Goal: Transaction & Acquisition: Purchase product/service

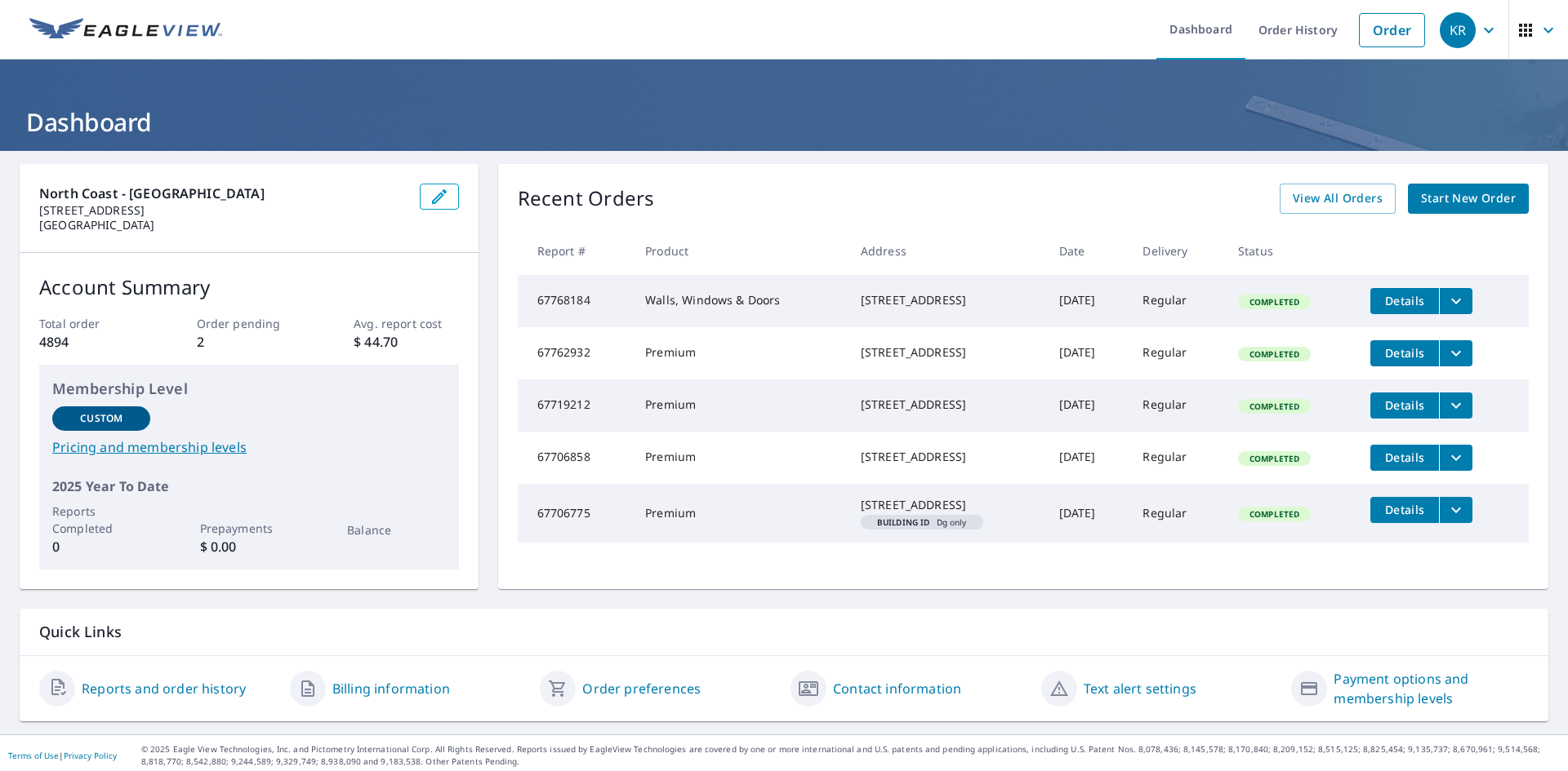
click at [1468, 191] on span "Start New Order" at bounding box center [1468, 198] width 95 height 20
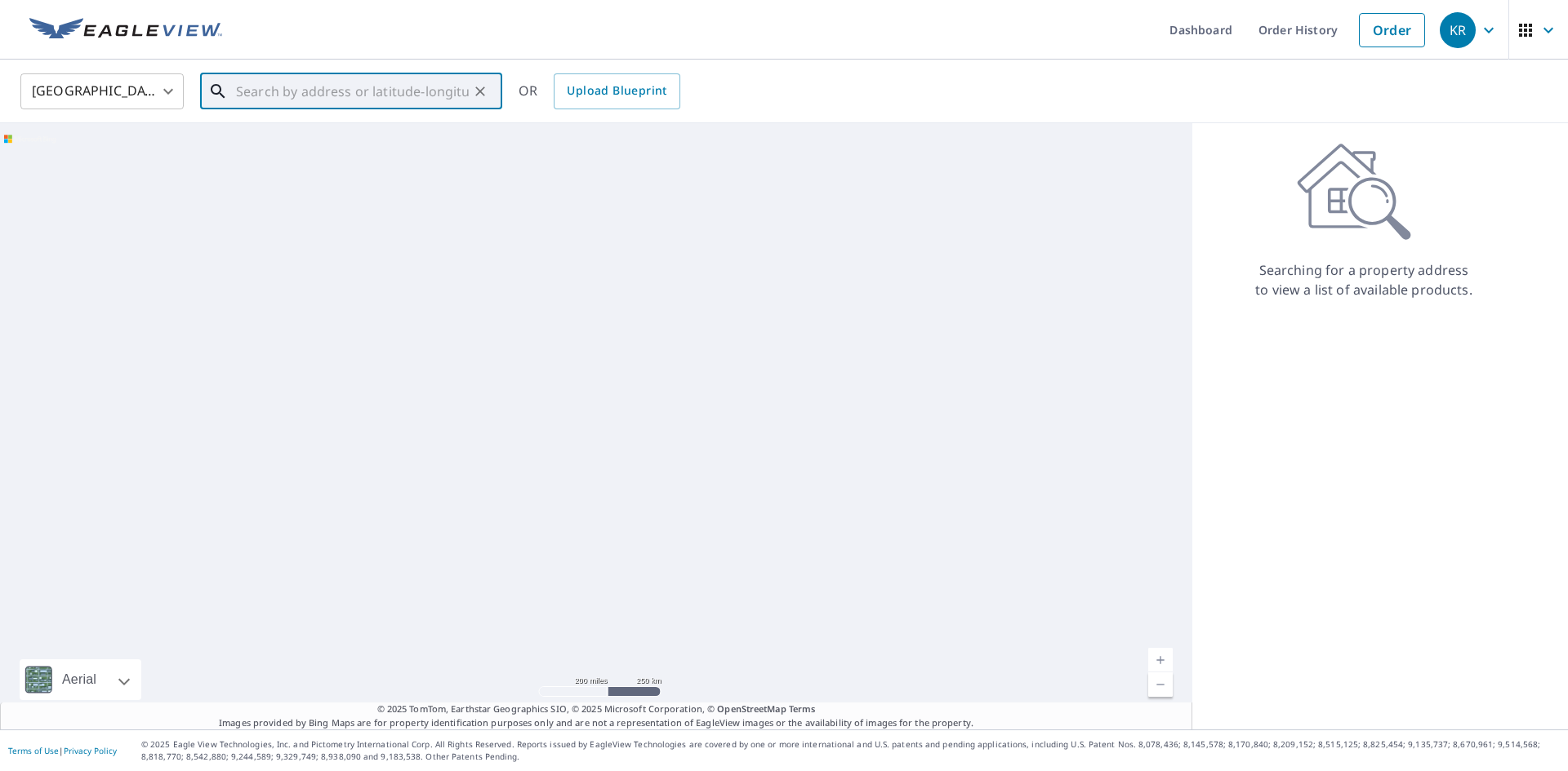
click at [285, 101] on input "text" at bounding box center [352, 91] width 233 height 46
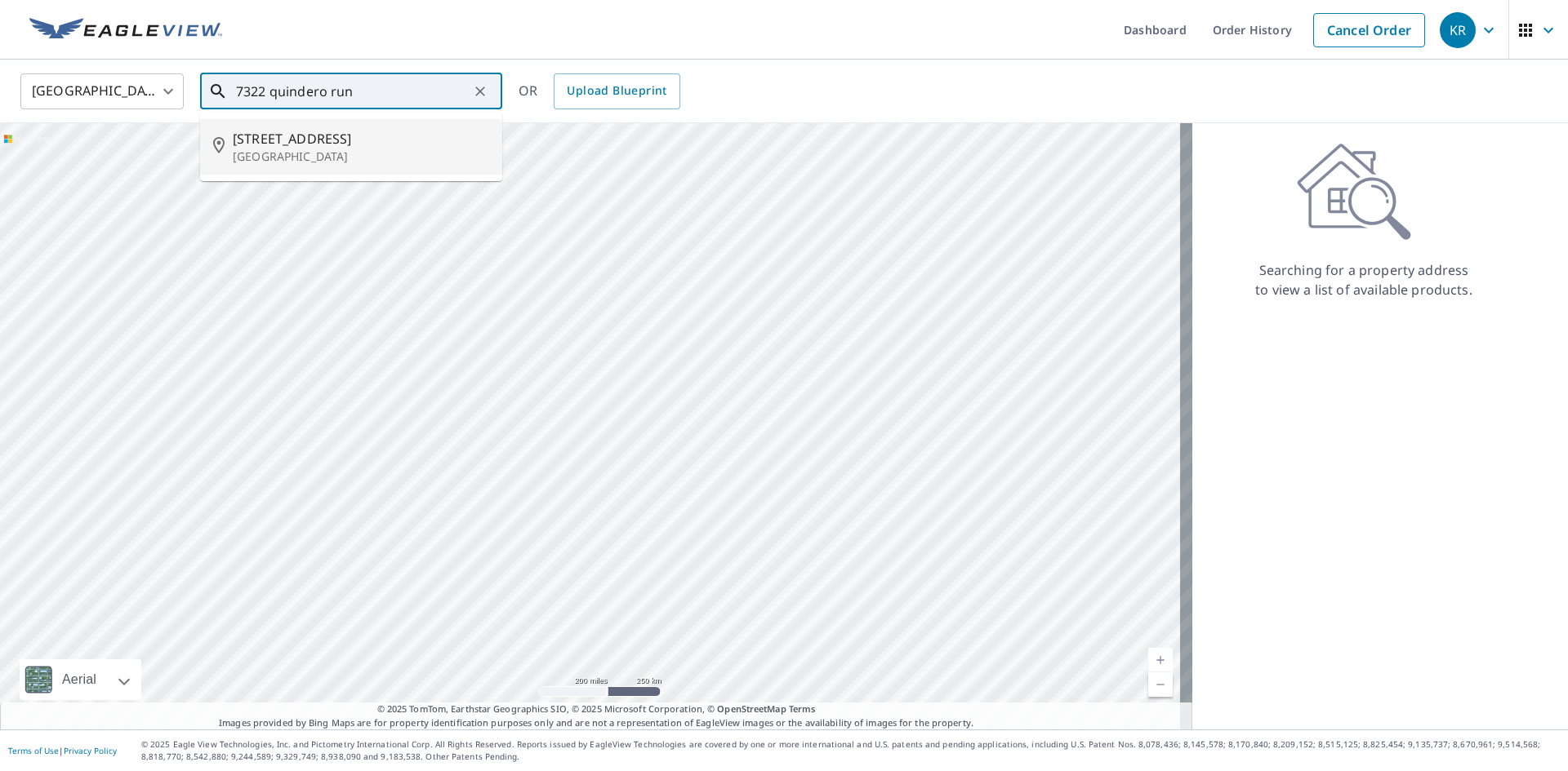
click at [303, 165] on p "[GEOGRAPHIC_DATA]" at bounding box center [361, 156] width 257 height 17
type input "[STREET_ADDRESS]"
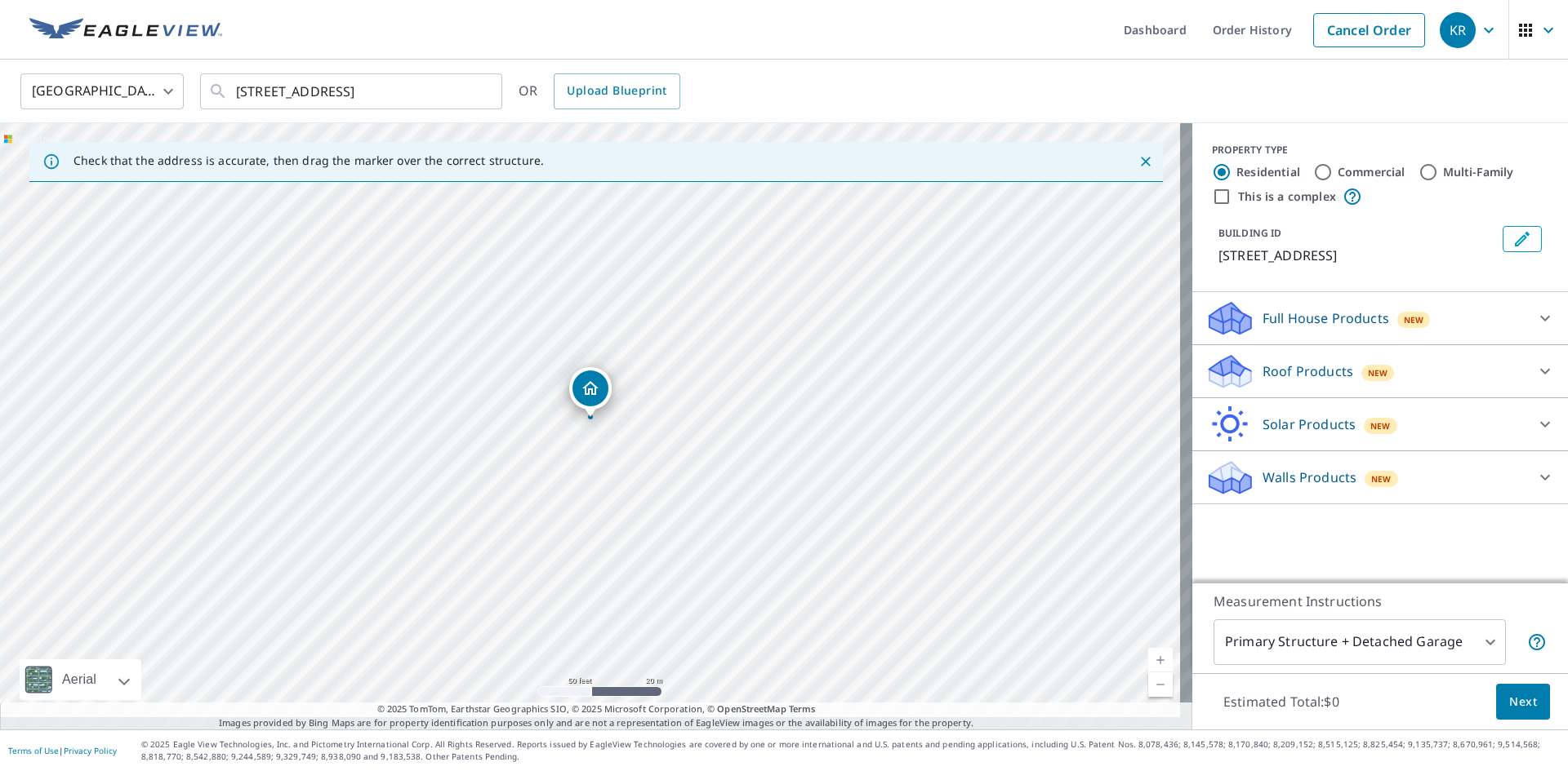
click at [1540, 375] on icon at bounding box center [1545, 371] width 10 height 6
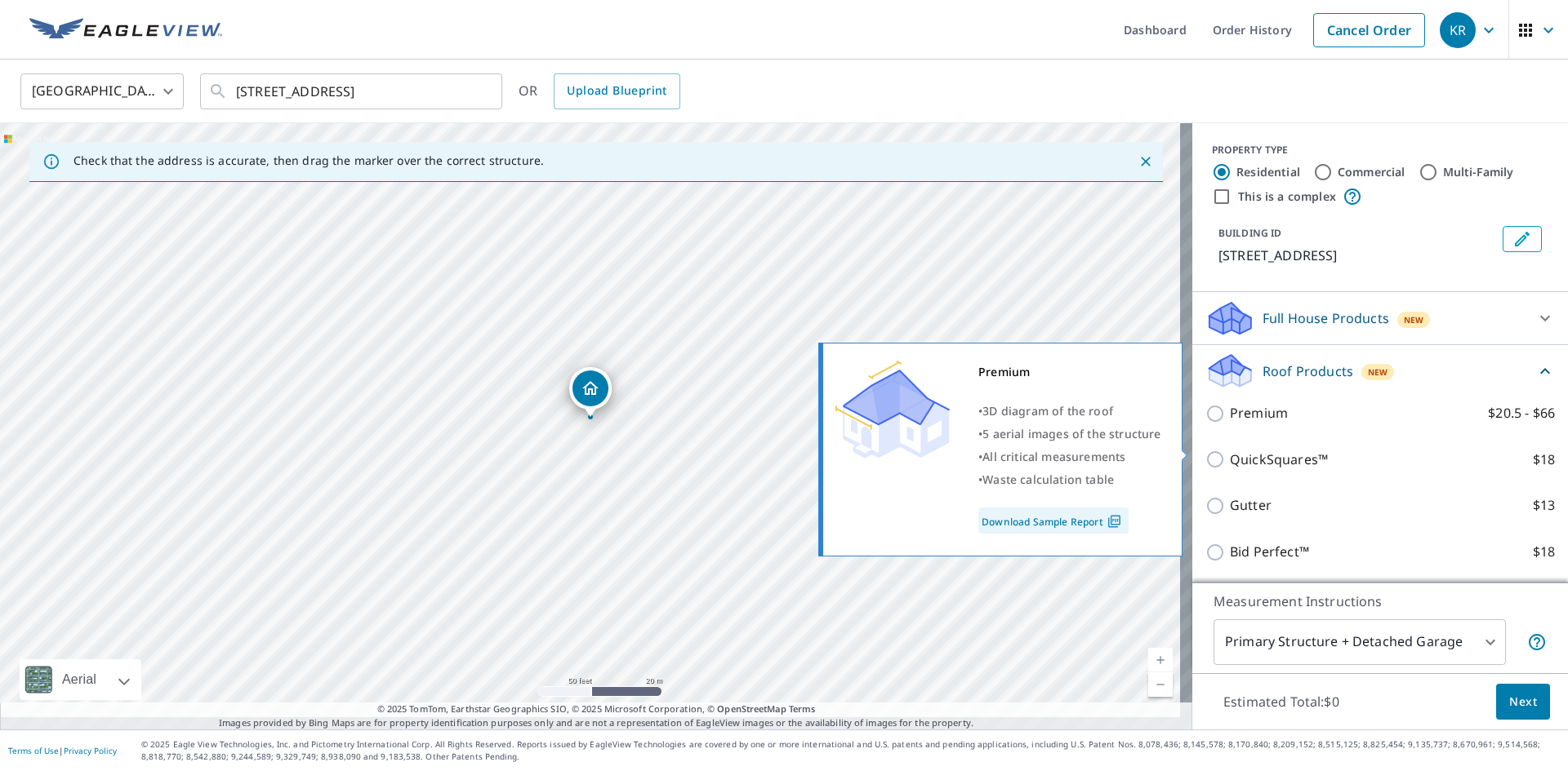
click at [1205, 423] on input "Premium $20.5 - $66" at bounding box center [1218, 414] width 24 height 20
checkbox input "true"
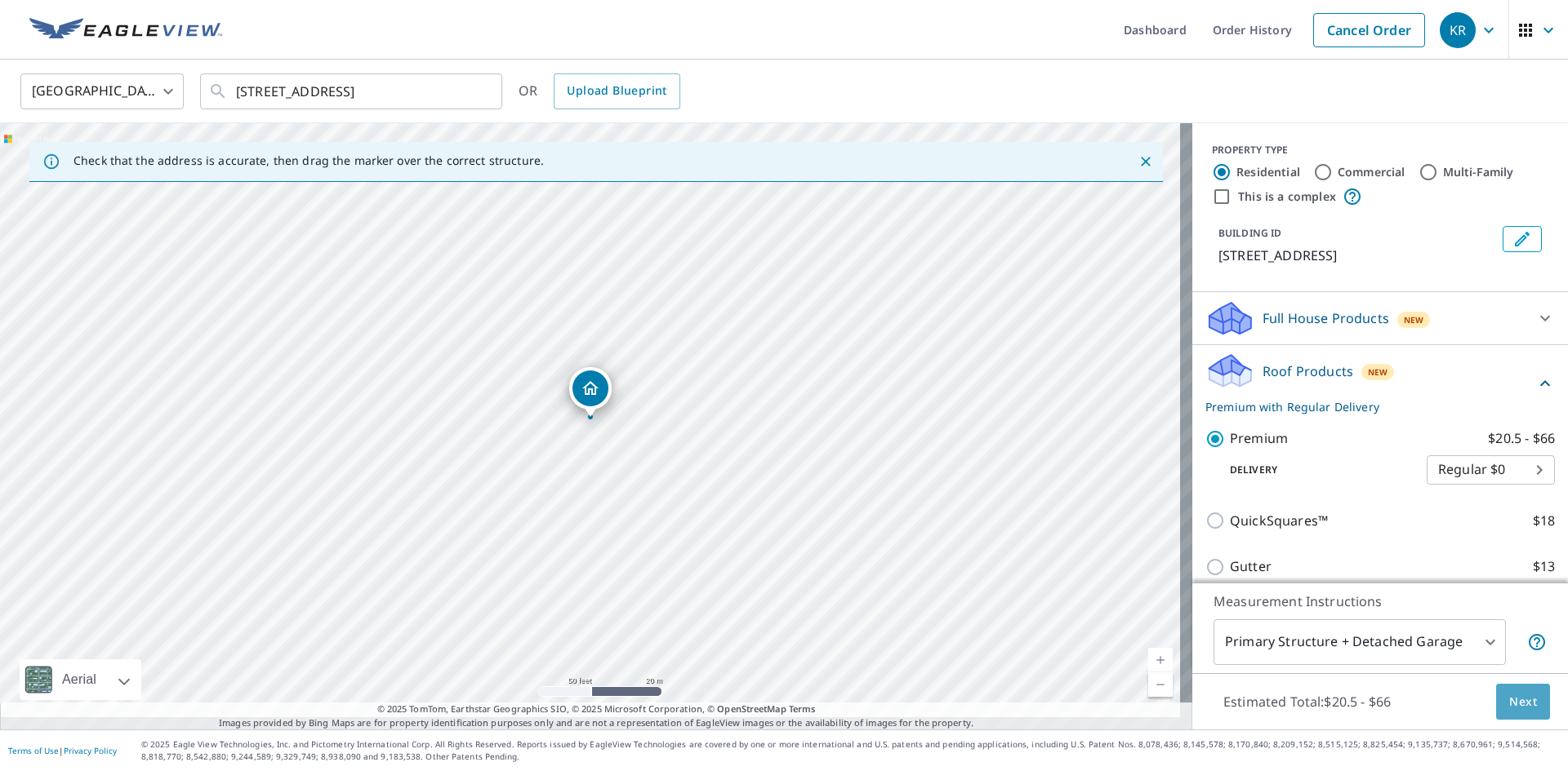
click at [1509, 692] on span "Next" at bounding box center [1523, 701] width 28 height 20
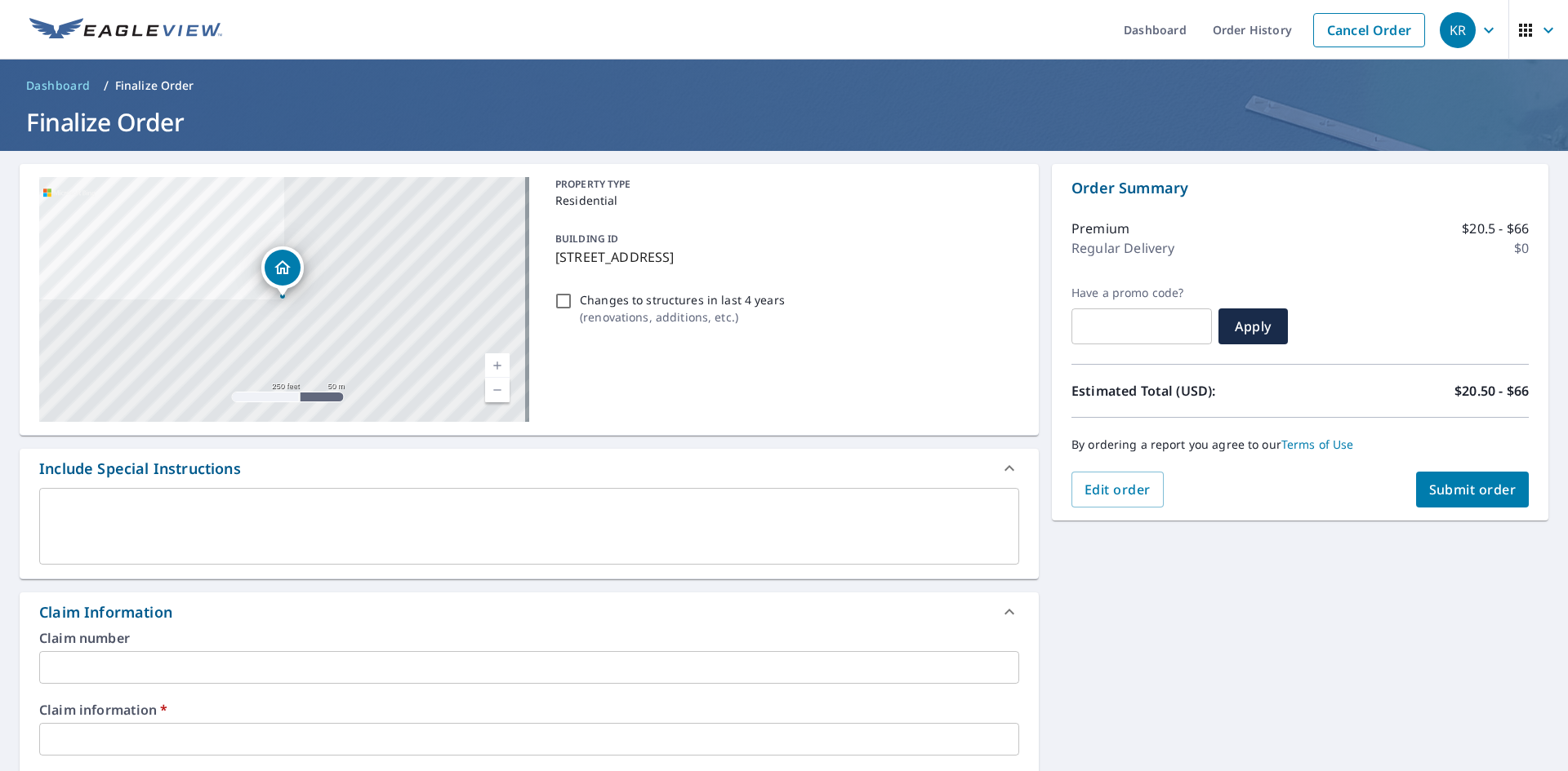
click at [167, 518] on textarea at bounding box center [529, 527] width 957 height 47
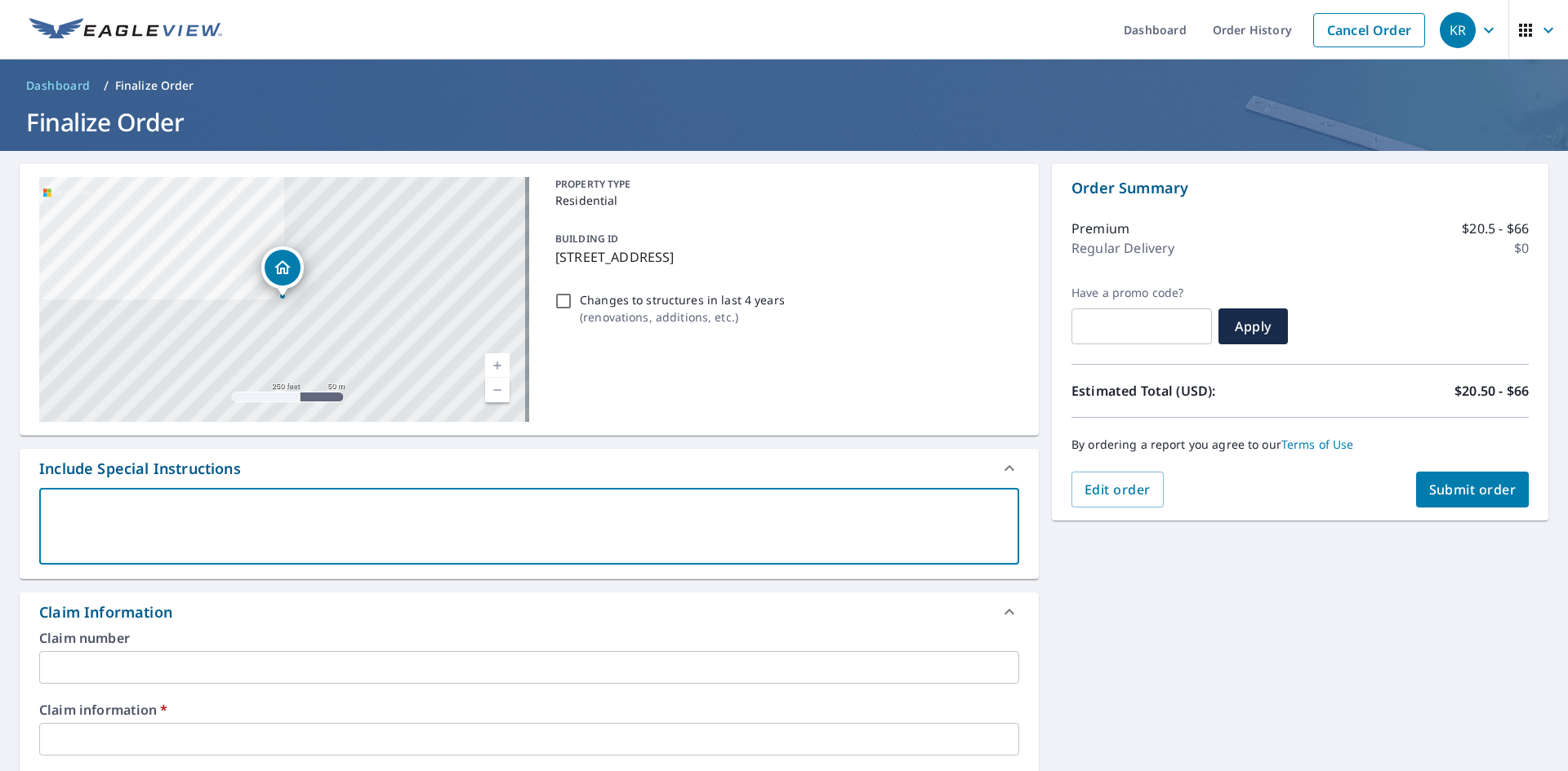
type textarea "p"
type textarea "x"
checkbox input "true"
type textarea "pu"
type textarea "x"
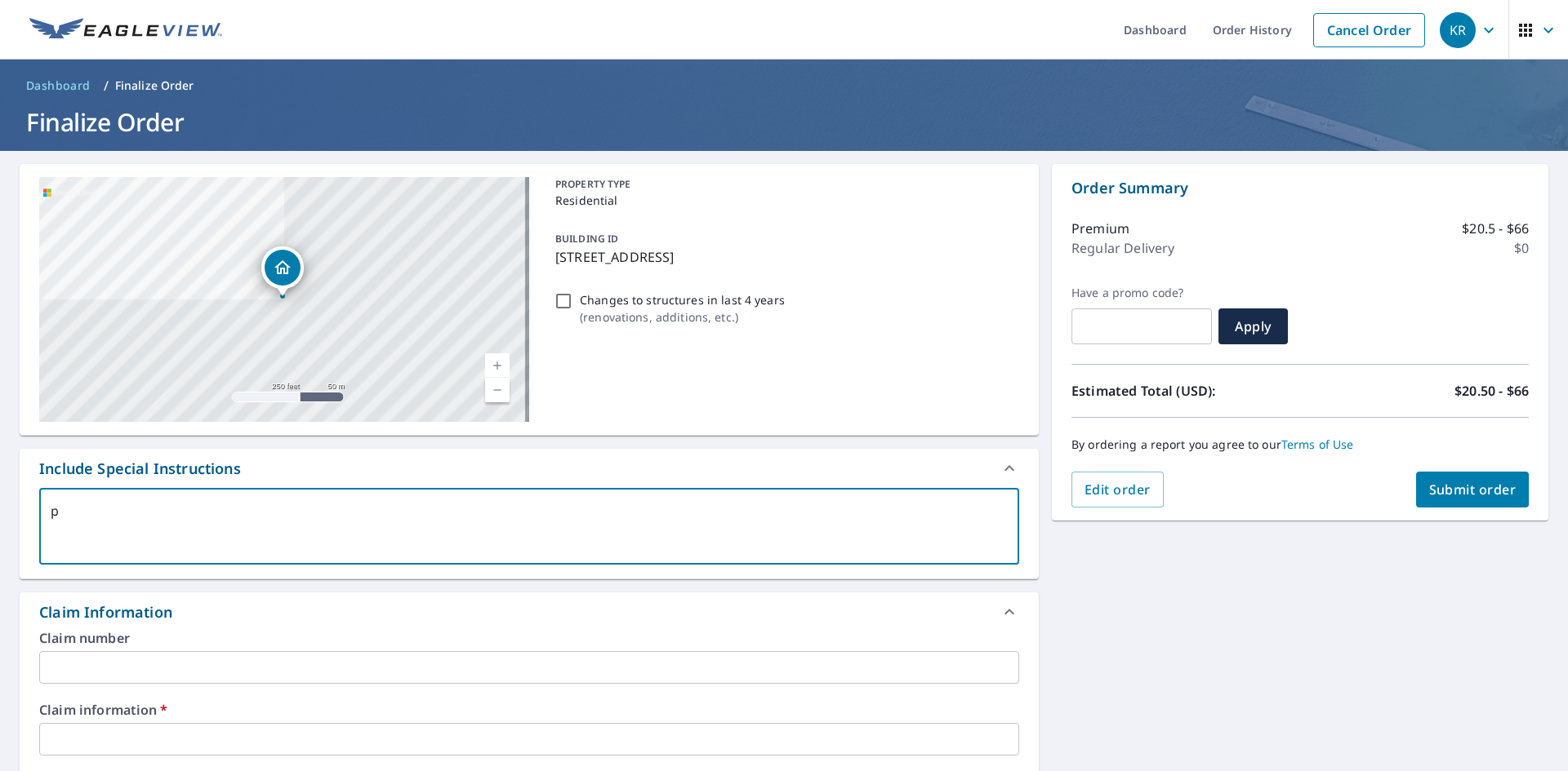
checkbox input "true"
type textarea "pur"
type textarea "x"
checkbox input "true"
type textarea "pure"
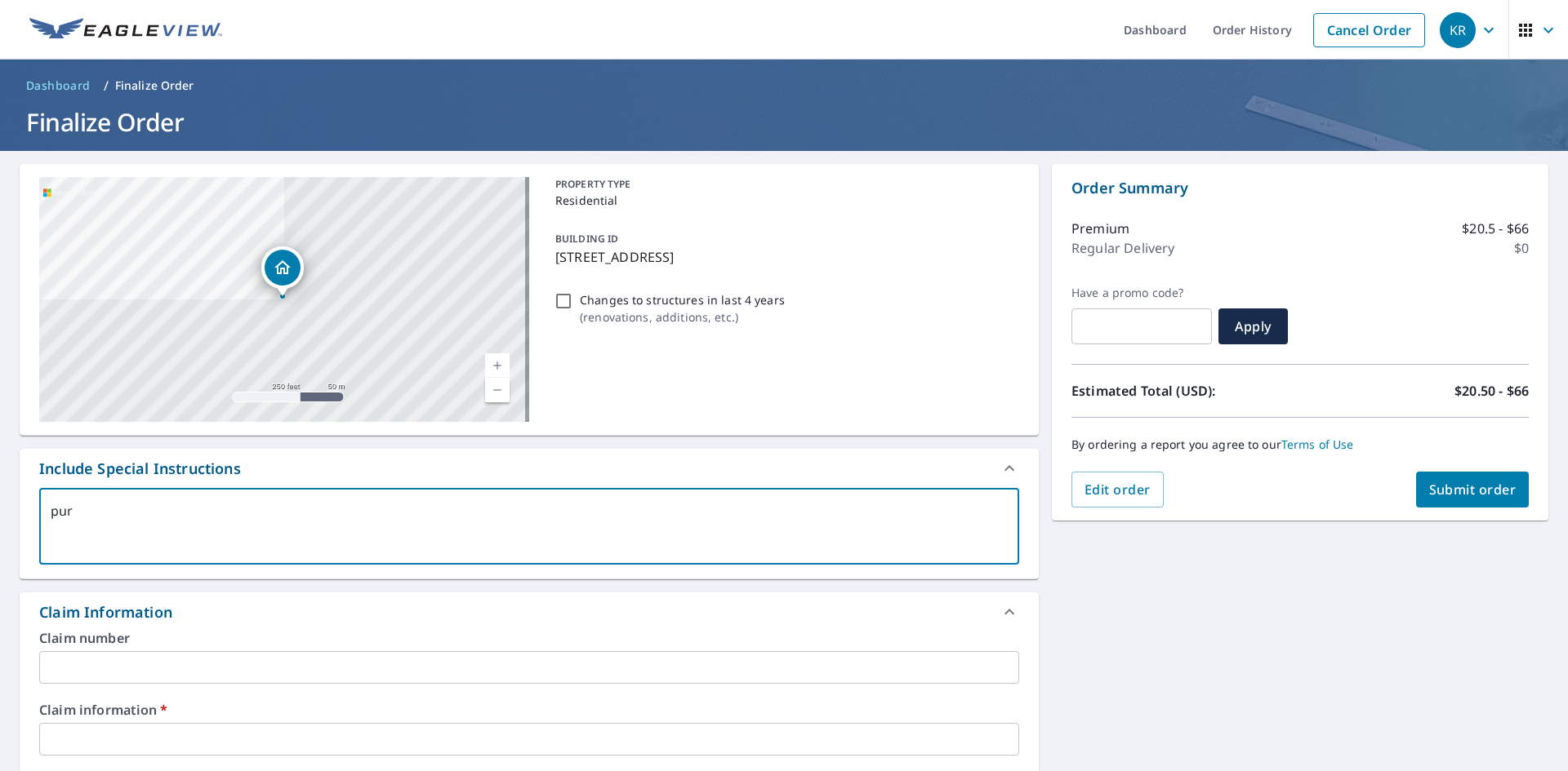
type textarea "x"
checkbox input "true"
type textarea "purep"
type textarea "x"
checkbox input "true"
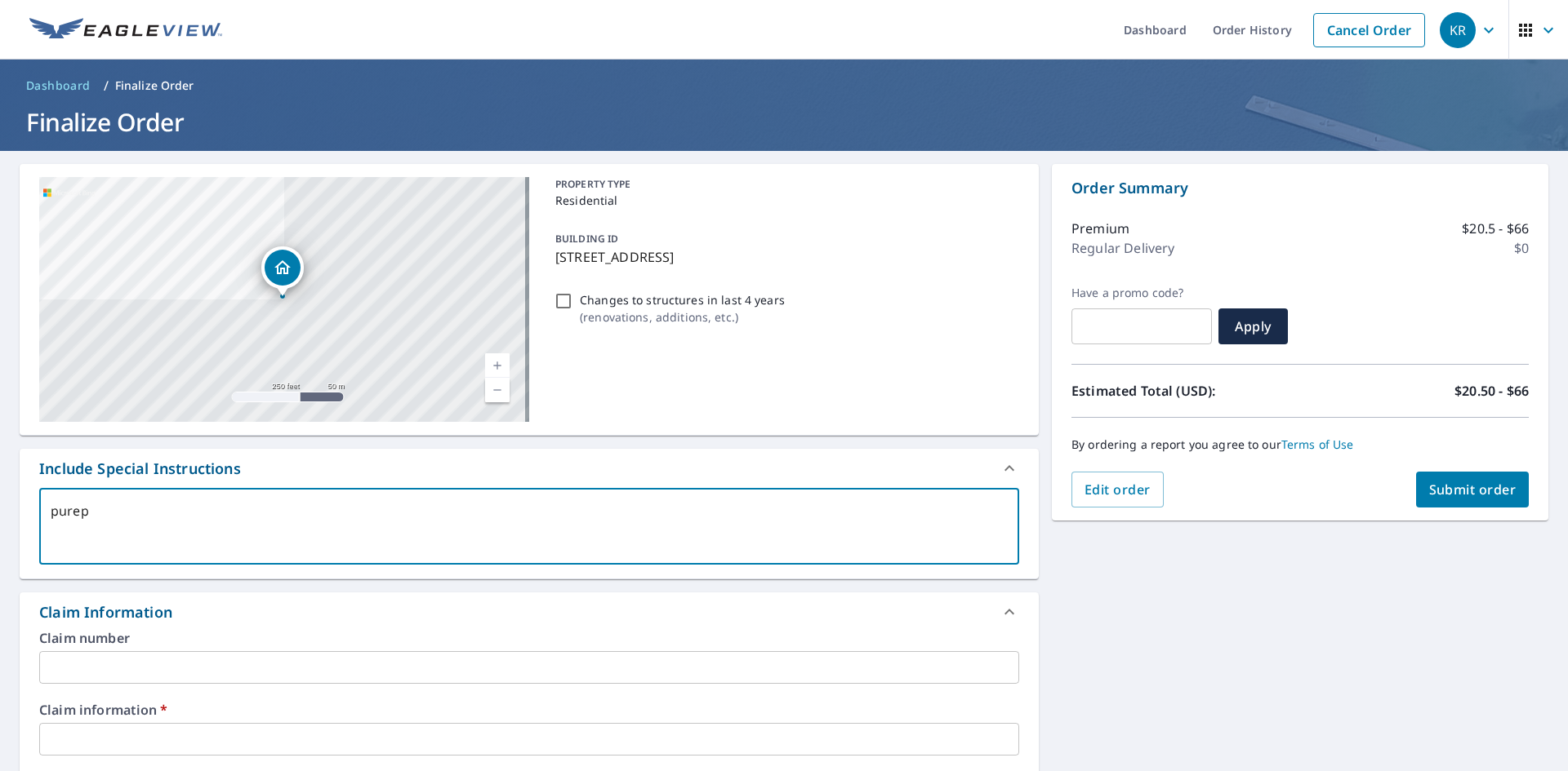
type textarea "purepe"
type textarea "x"
checkbox input "true"
type textarea "purepec"
type textarea "x"
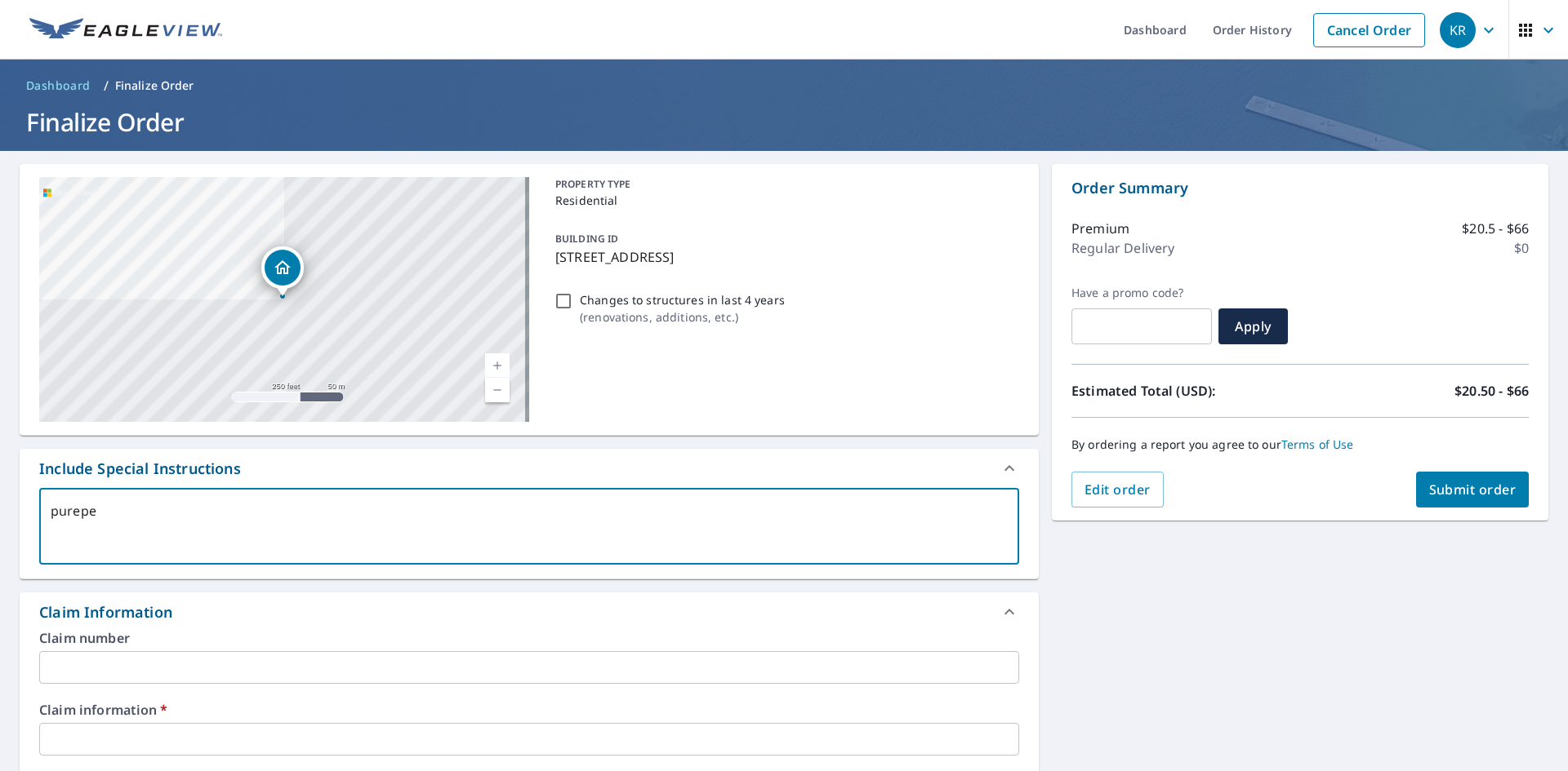
checkbox input "true"
type textarea "purepech"
type textarea "x"
checkbox input "true"
type textarea "purepecha"
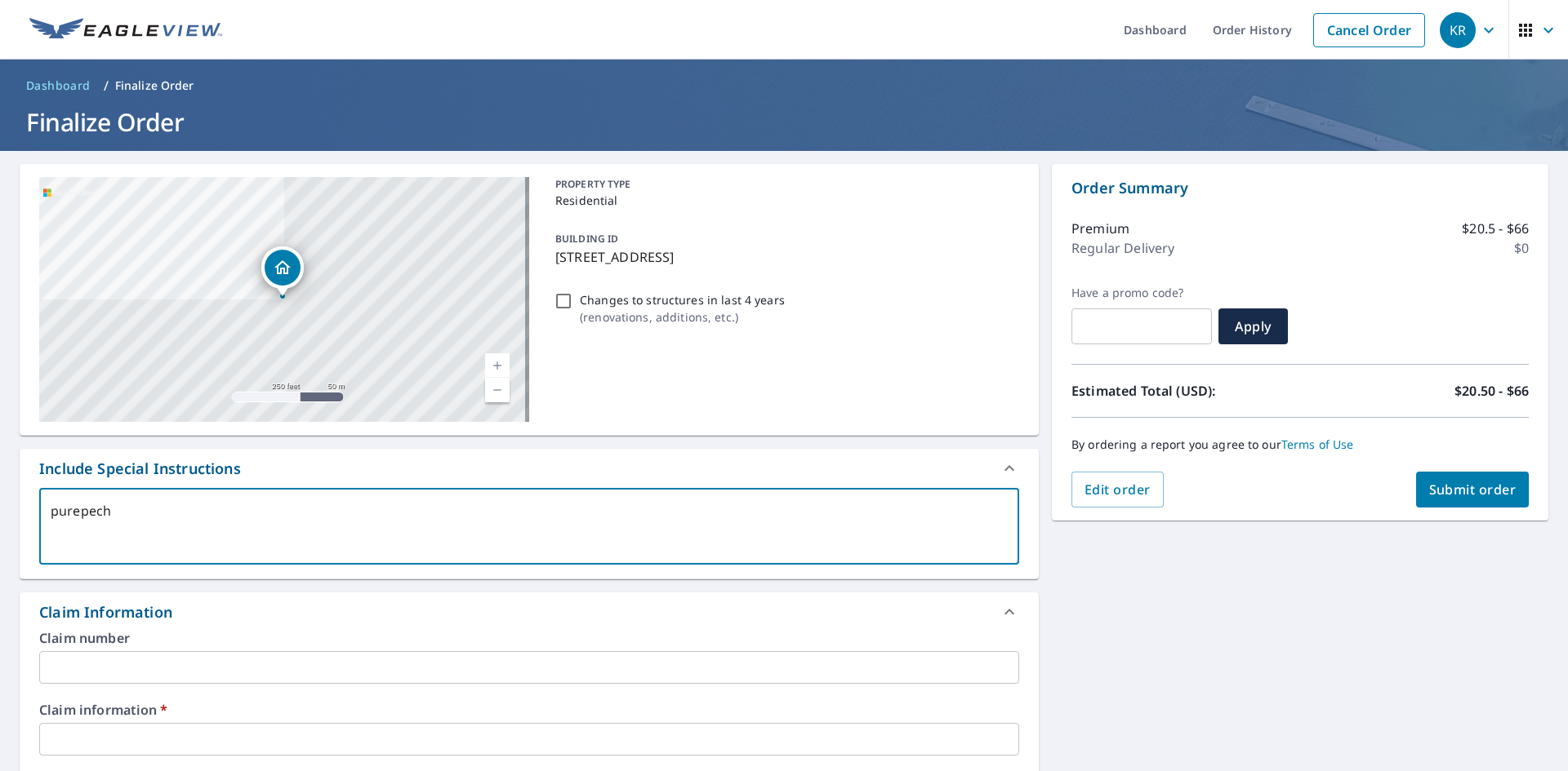
type textarea "x"
checkbox input "true"
type textarea "purepecha"
type textarea "x"
checkbox input "true"
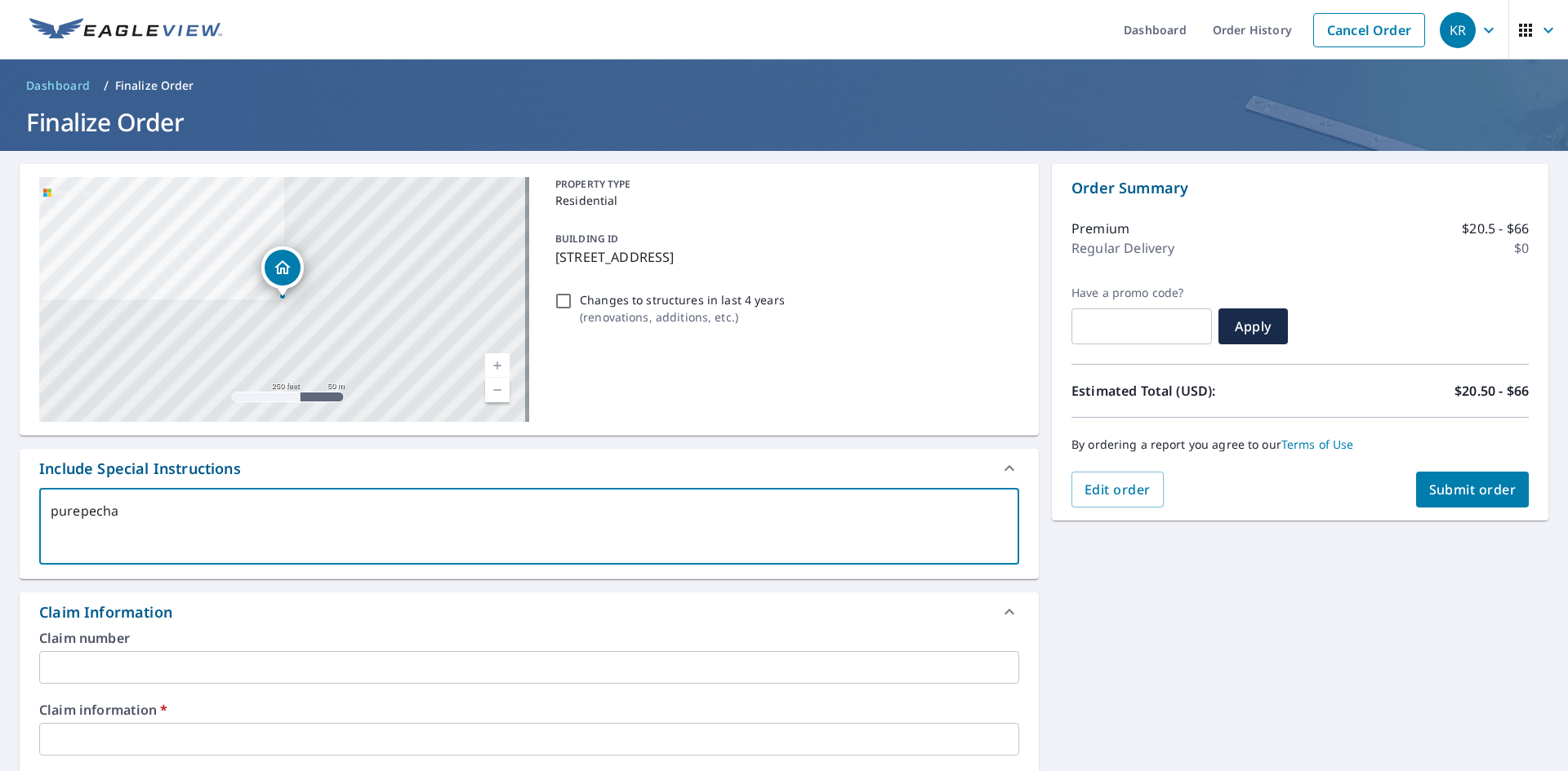
type textarea "purepecha"
type textarea "x"
checkbox input "true"
type textarea "purepech"
type textarea "x"
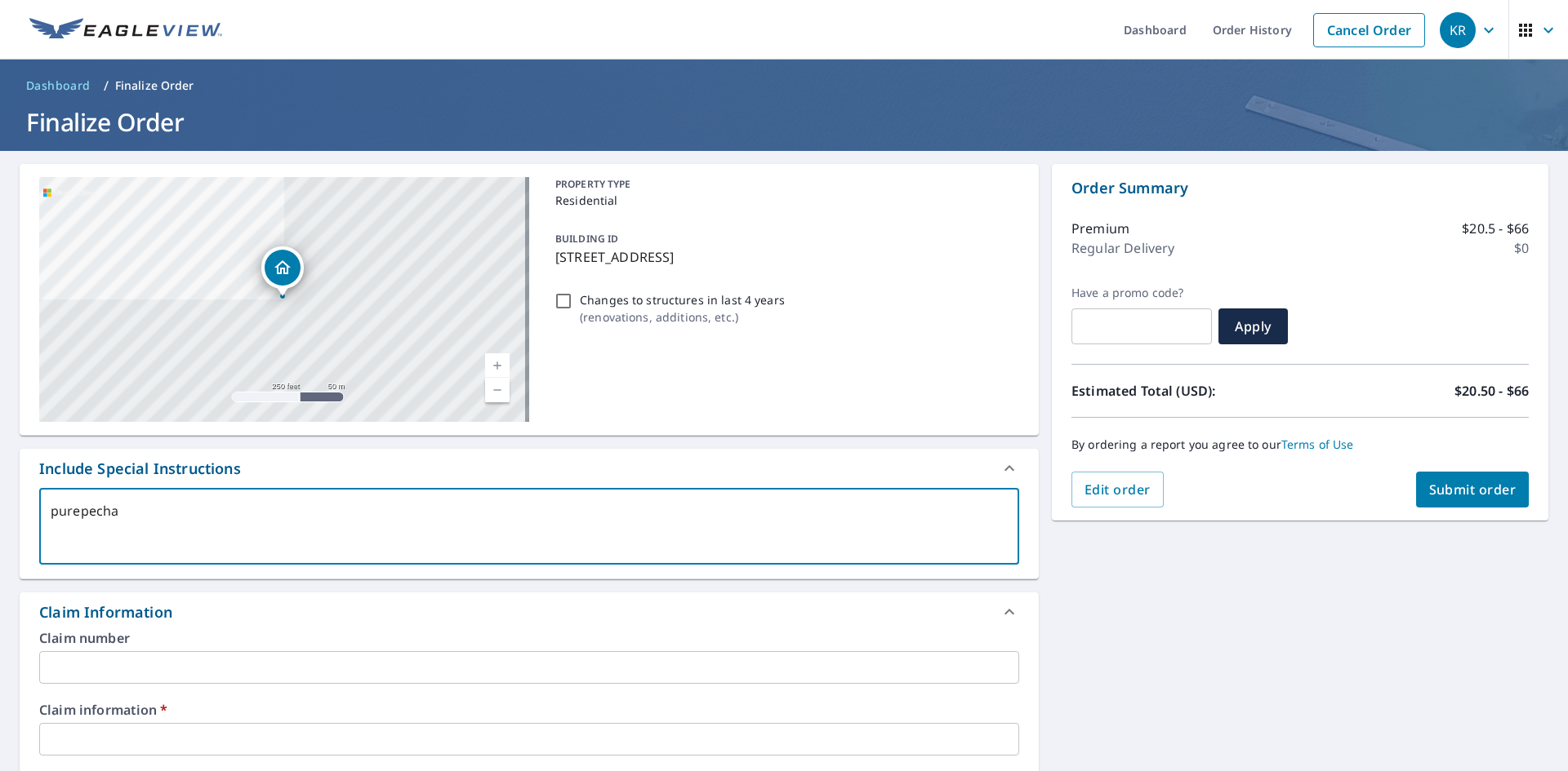
checkbox input "true"
type textarea "purepec"
type textarea "x"
checkbox input "true"
type textarea "purepe"
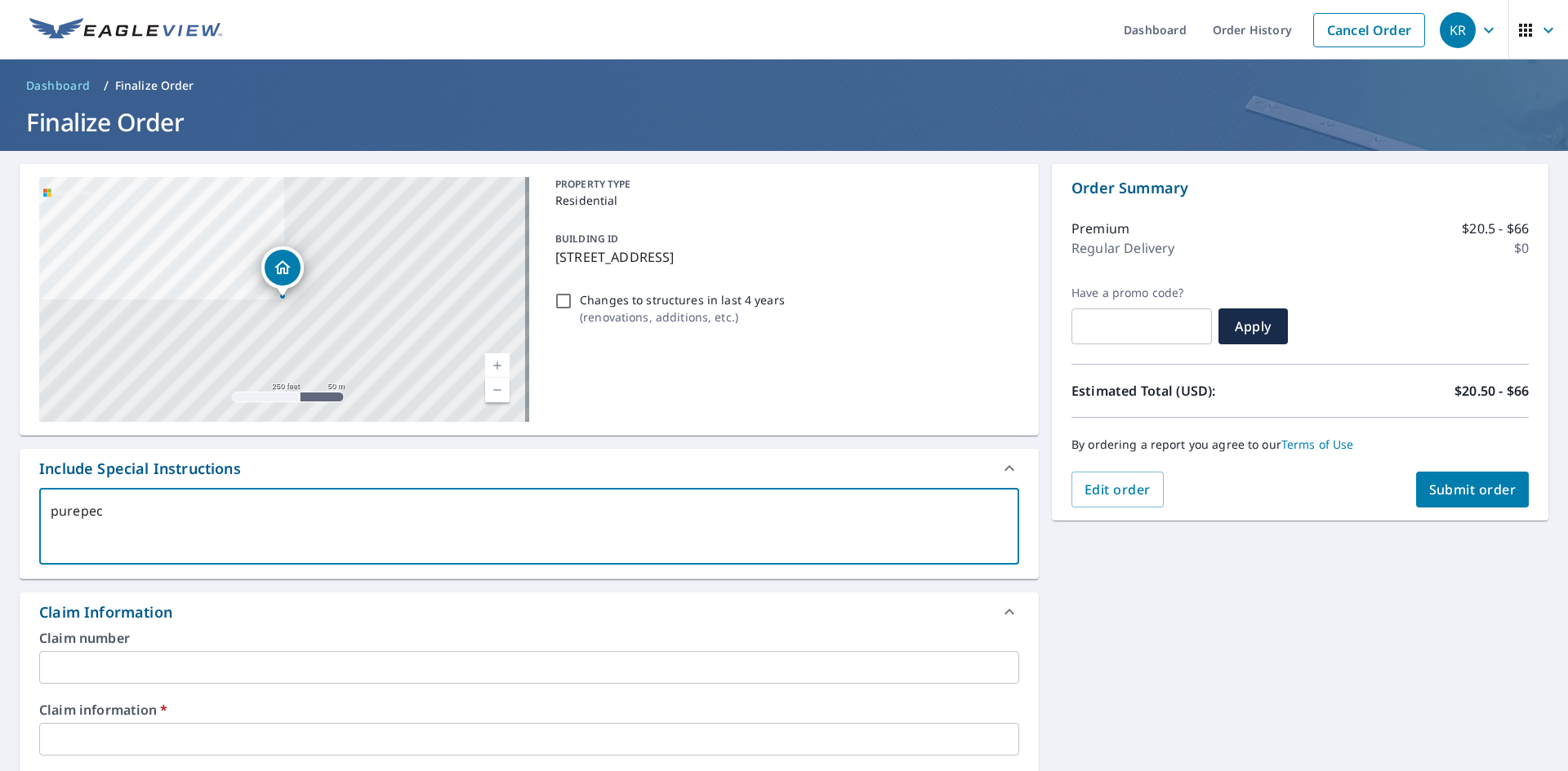
type textarea "x"
checkbox input "true"
type textarea "purep"
type textarea "x"
checkbox input "true"
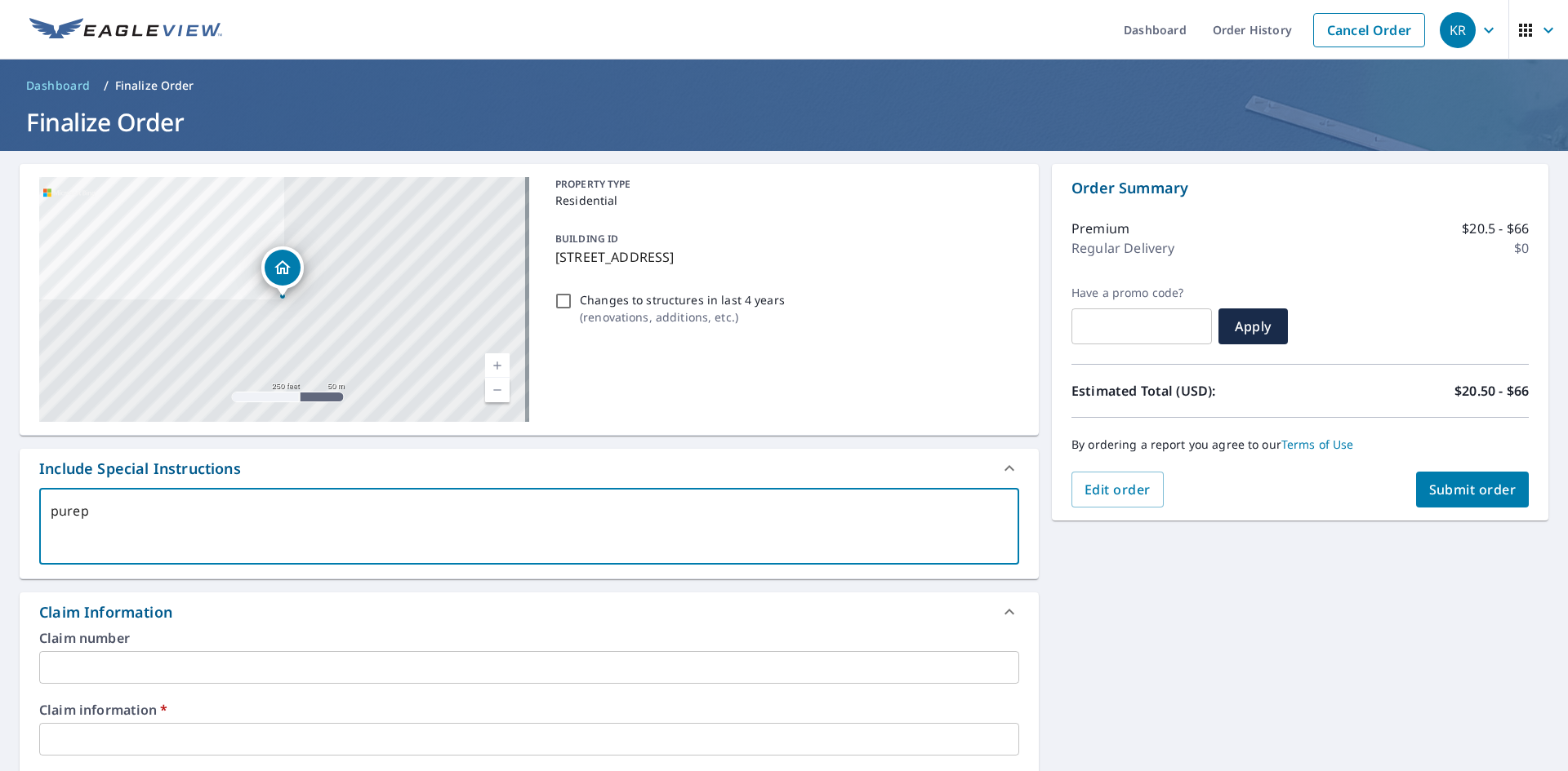
type textarea "pure"
type textarea "x"
checkbox input "true"
type textarea "pur"
type textarea "x"
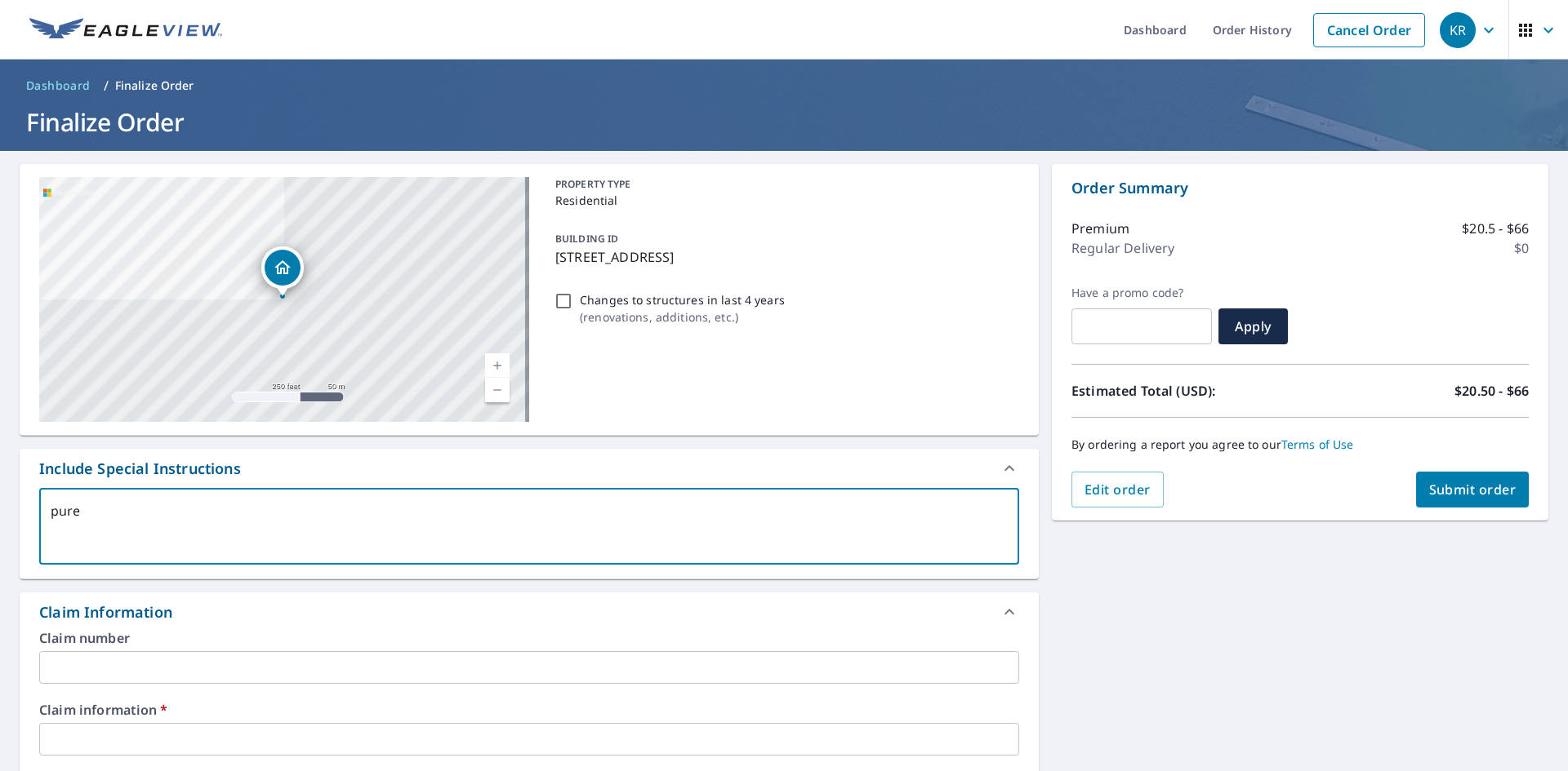
checkbox input "true"
type textarea "pu"
type textarea "x"
checkbox input "true"
type textarea "p"
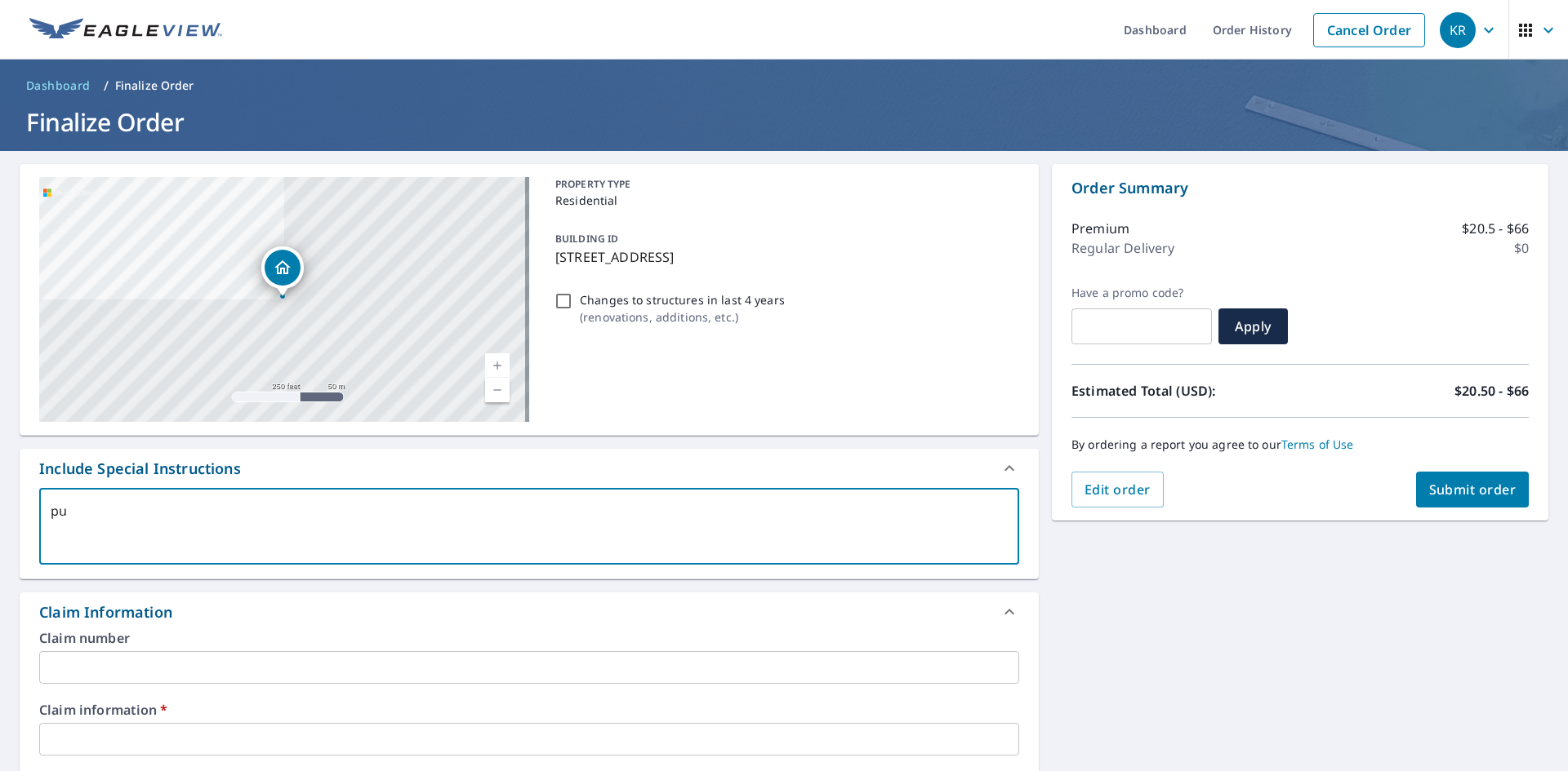
type textarea "x"
checkbox input "true"
type textarea "P"
type textarea "x"
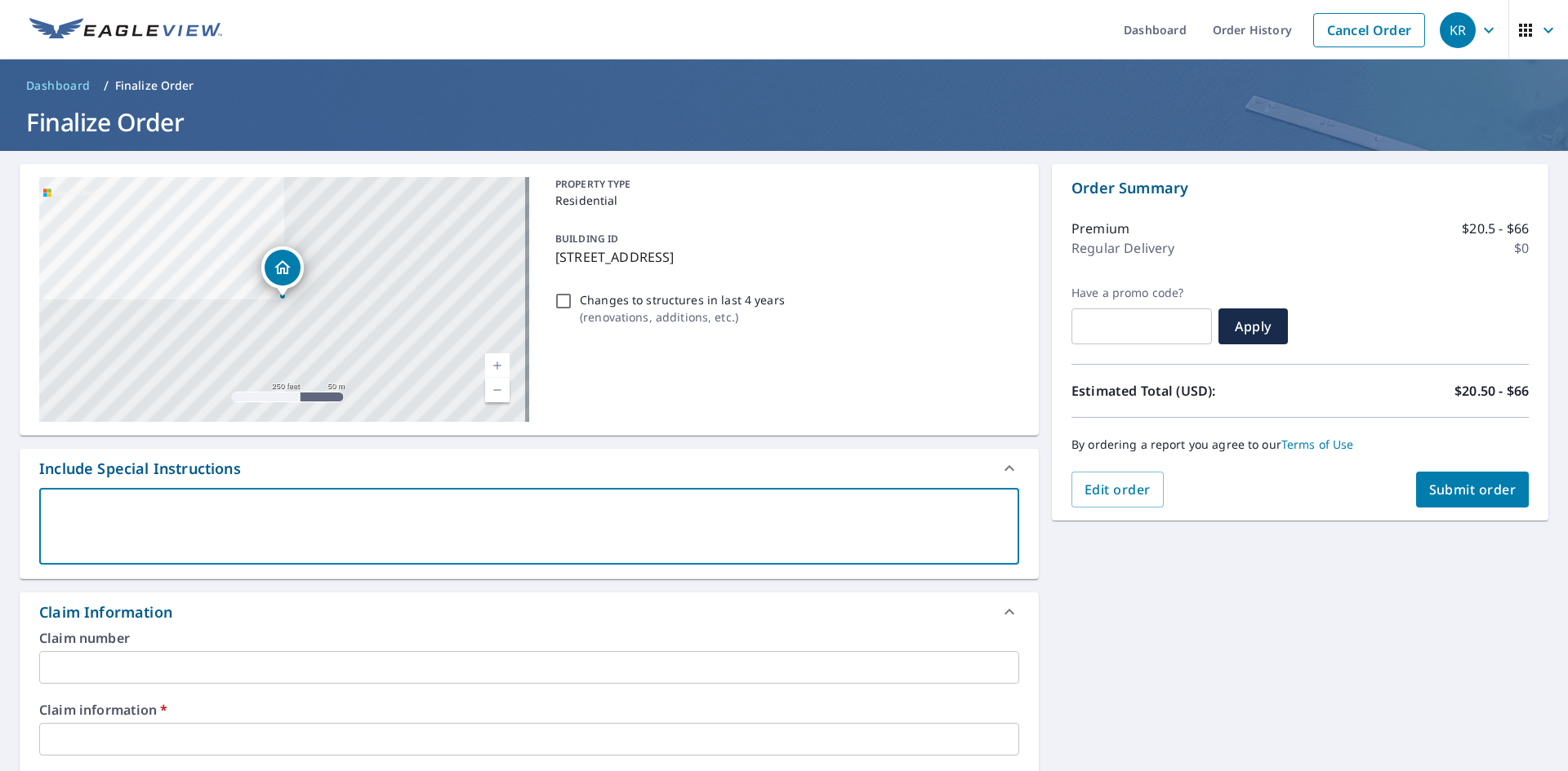
checkbox input "true"
type textarea "PU"
type textarea "x"
checkbox input "true"
type textarea "PUR"
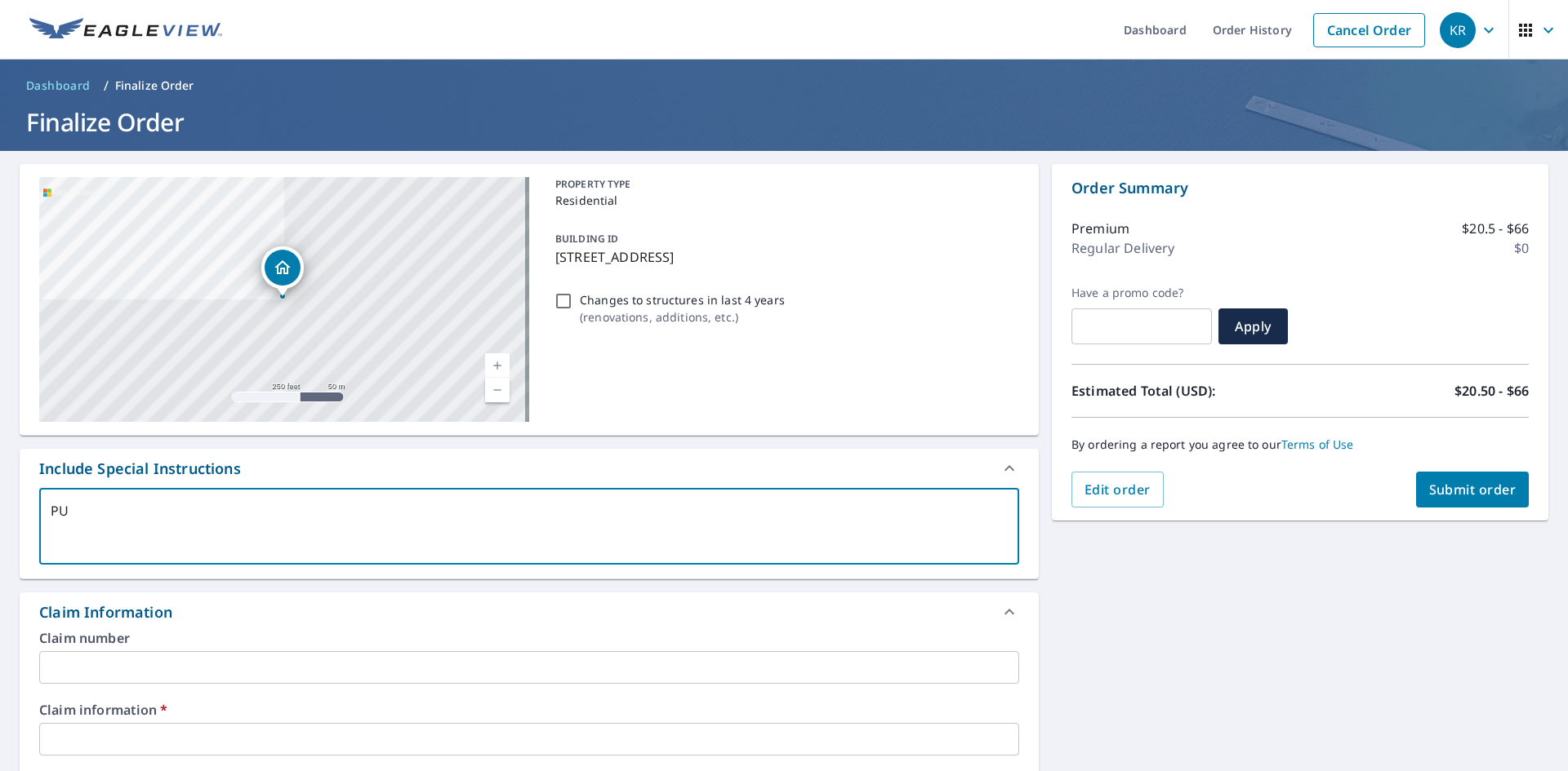
type textarea "x"
checkbox input "true"
type textarea "PURE"
type textarea "x"
checkbox input "true"
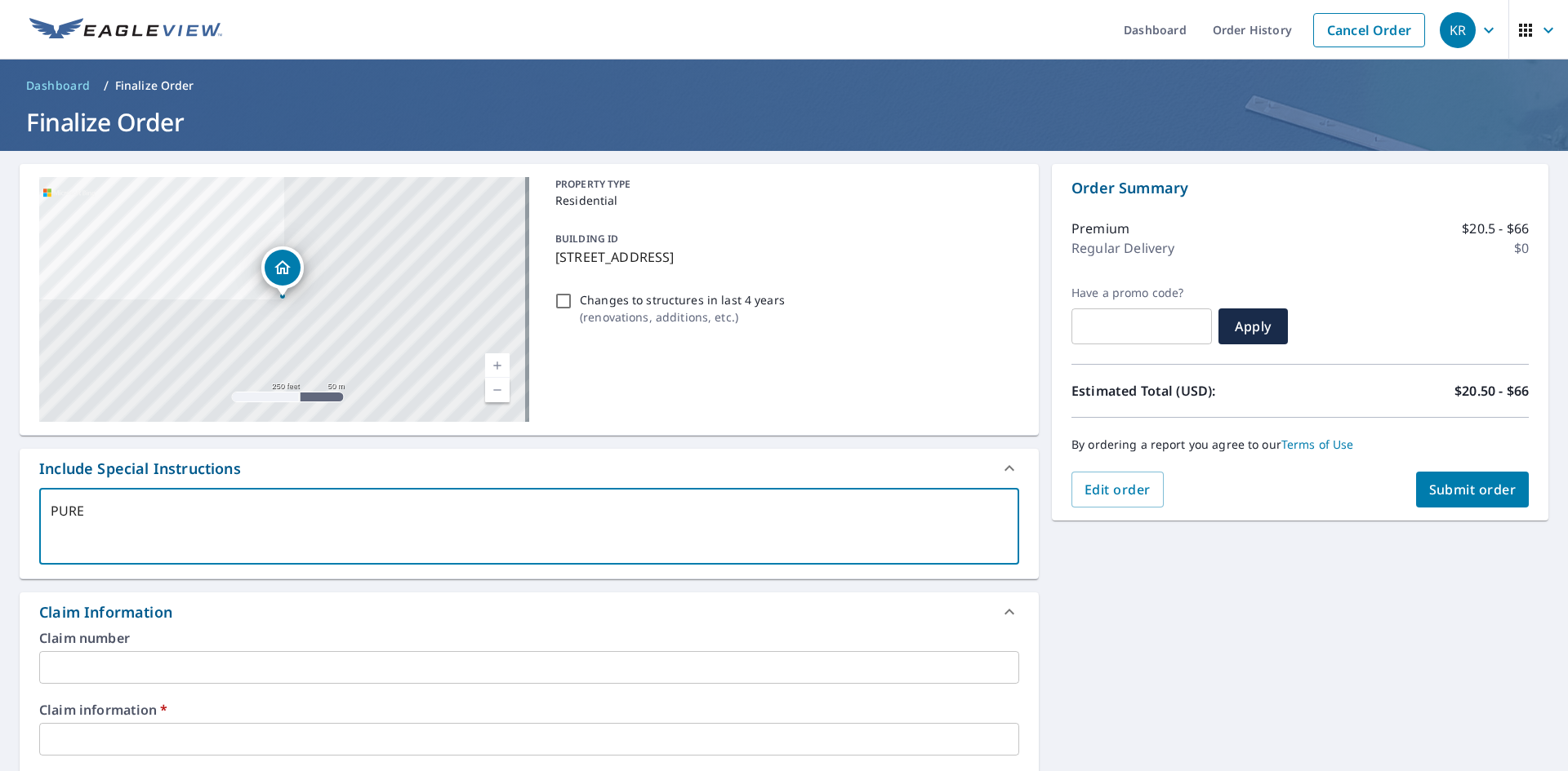
type textarea "PUREP"
type textarea "x"
checkbox input "true"
type textarea "PUREPE"
type textarea "x"
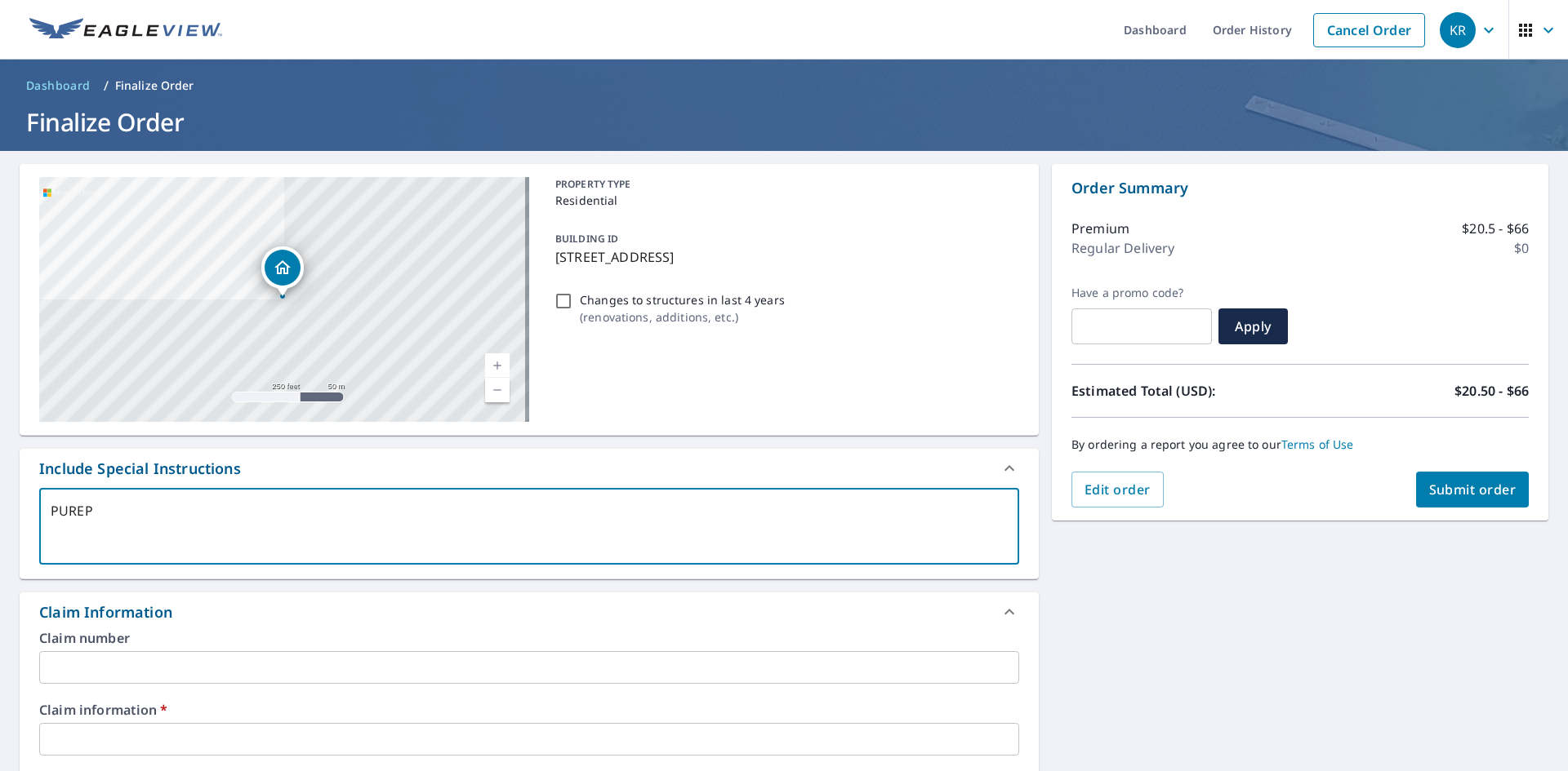
checkbox input "true"
type textarea "PUREPEC"
type textarea "x"
checkbox input "true"
type textarea "PUREPECH"
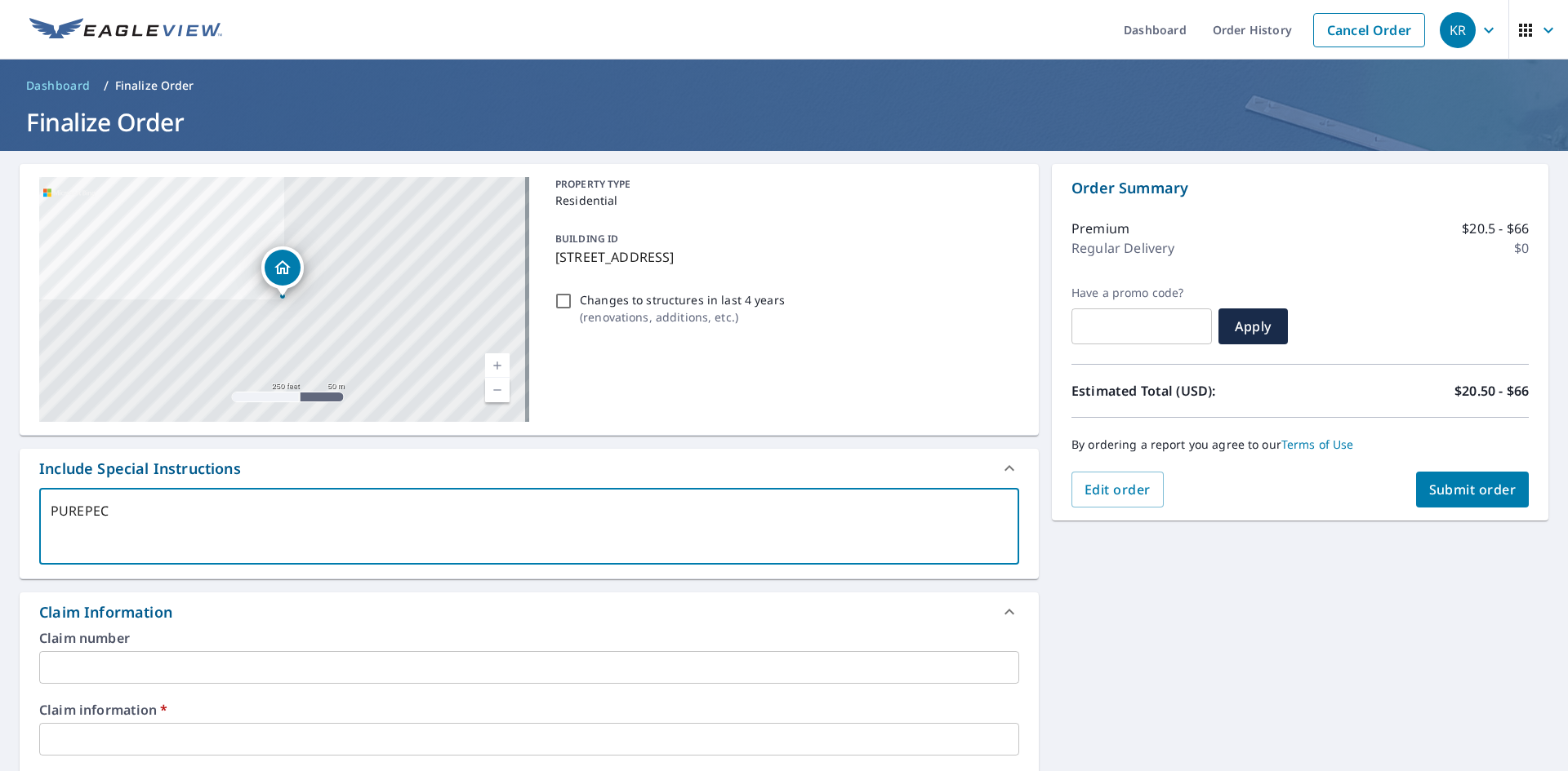
type textarea "x"
checkbox input "true"
type textarea "PUREPECHA"
type textarea "x"
checkbox input "true"
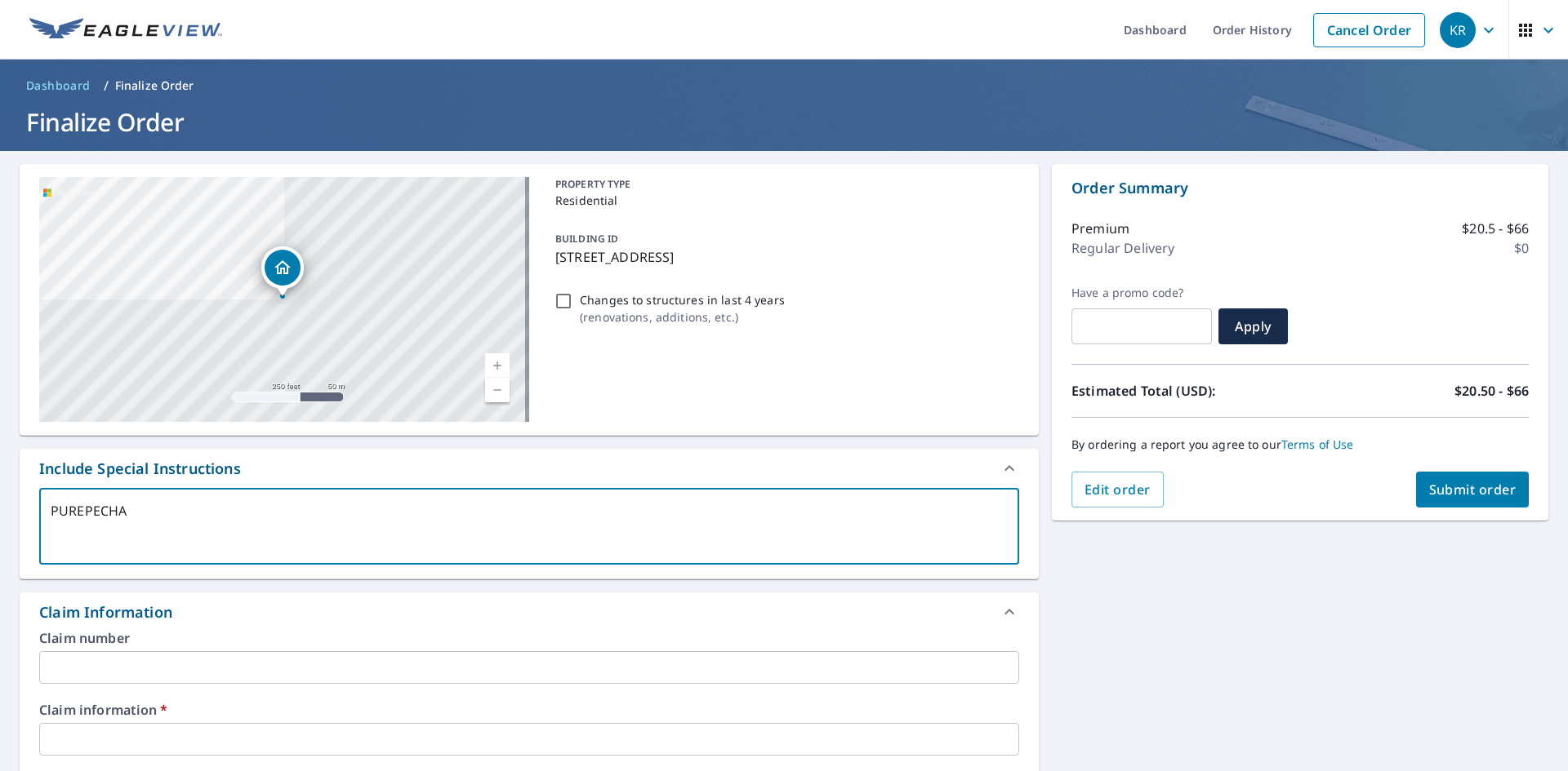
type textarea "PUREPECHA"
type textarea "x"
checkbox input "true"
type textarea "PUREPECHA H"
type textarea "x"
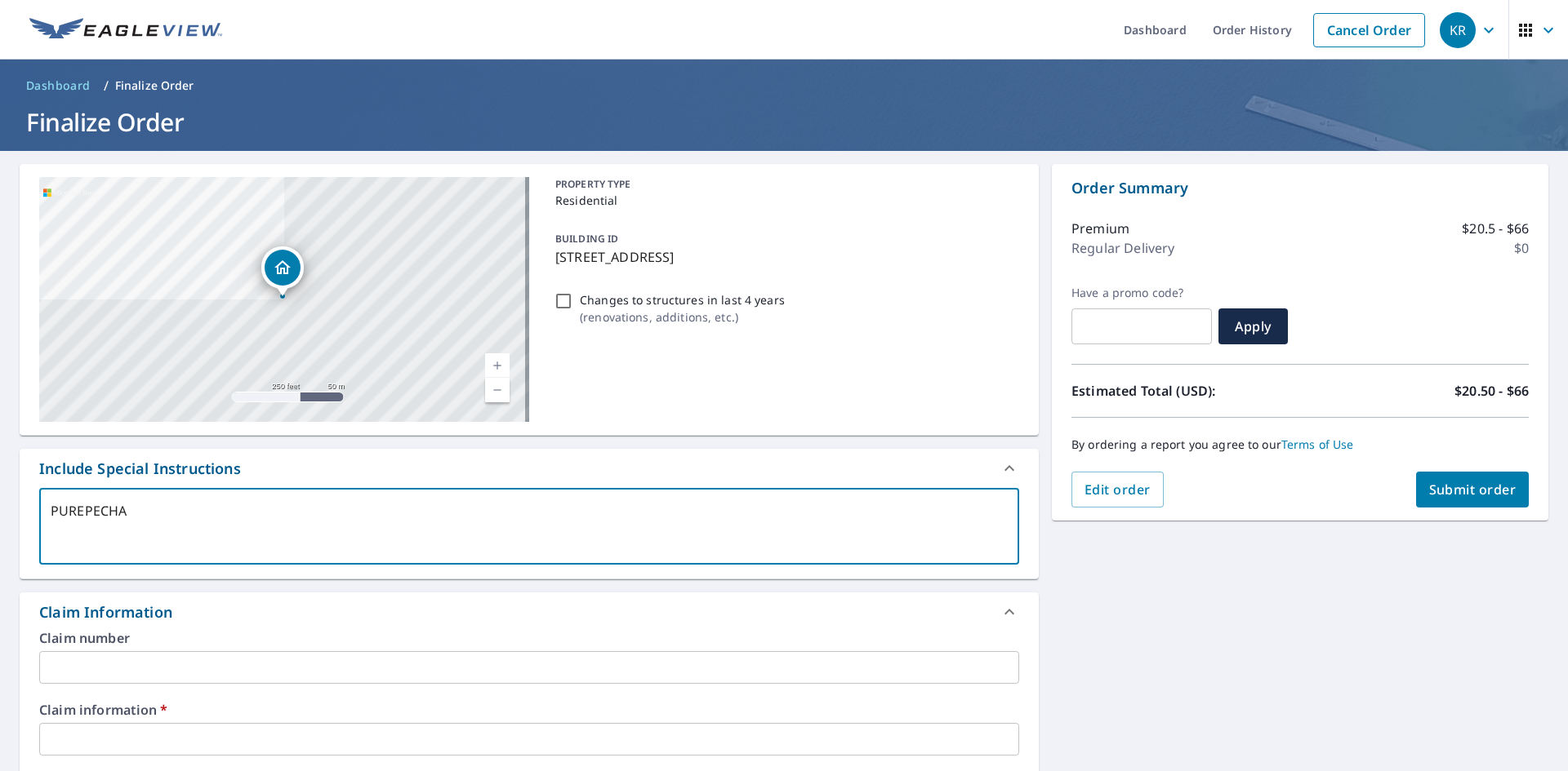
checkbox input "true"
type textarea "PUREPECHA HO"
type textarea "x"
checkbox input "true"
type textarea "PUREPECHA HOM"
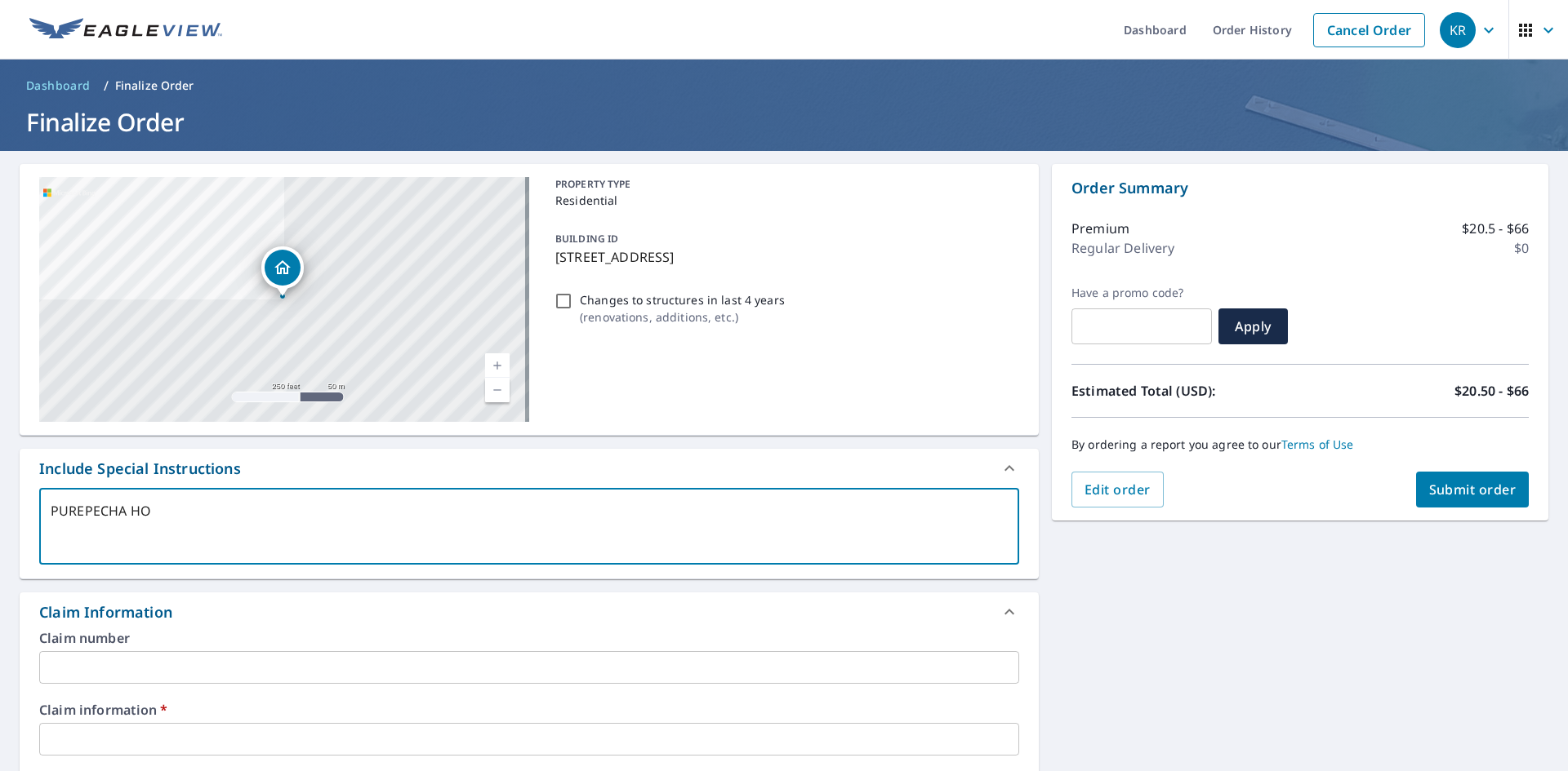
type textarea "x"
checkbox input "true"
type textarea "PUREPECHA HOME"
type textarea "x"
checkbox input "true"
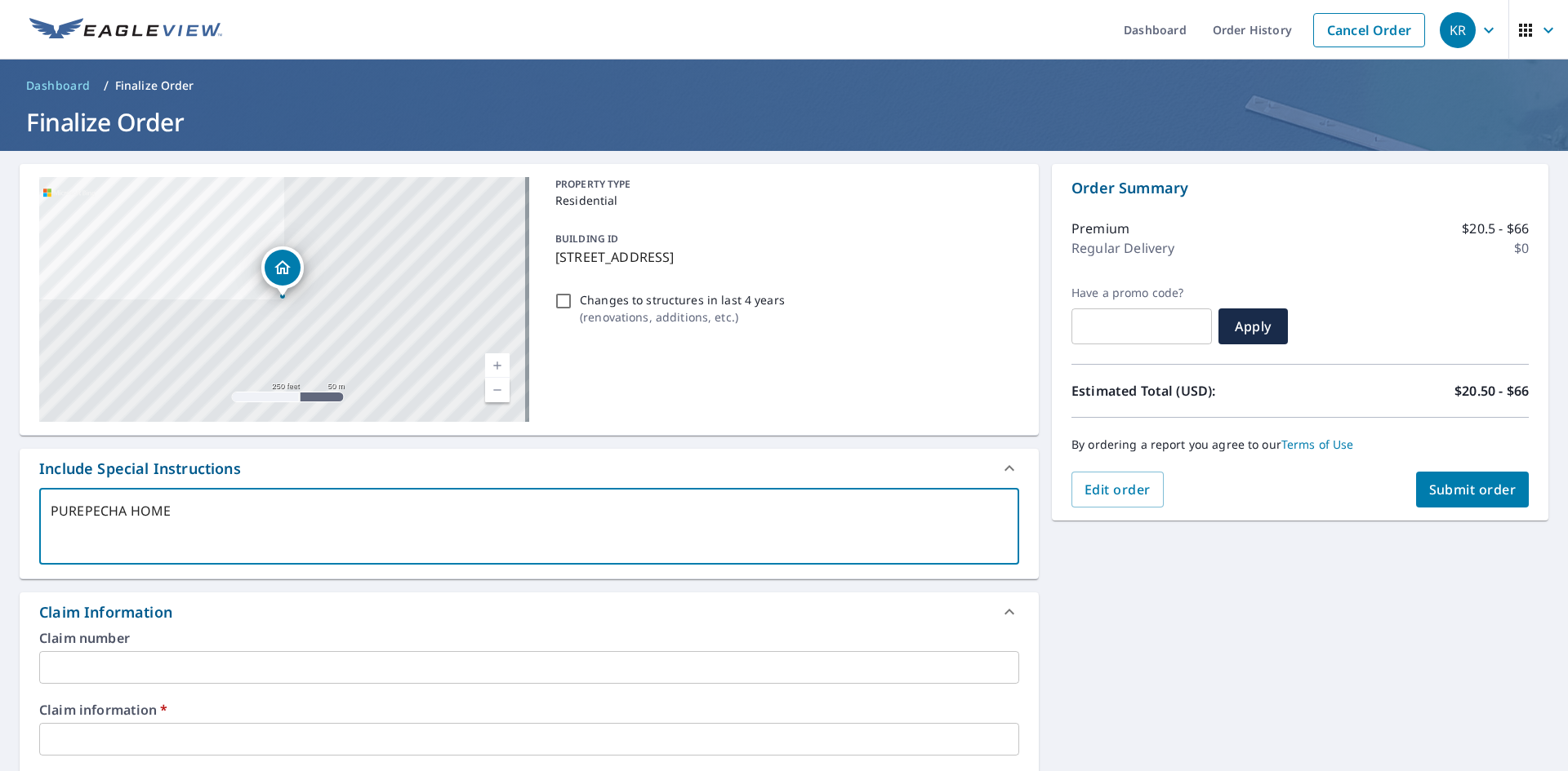
type textarea "PUREPECHA HOMES"
type textarea "x"
checkbox input "true"
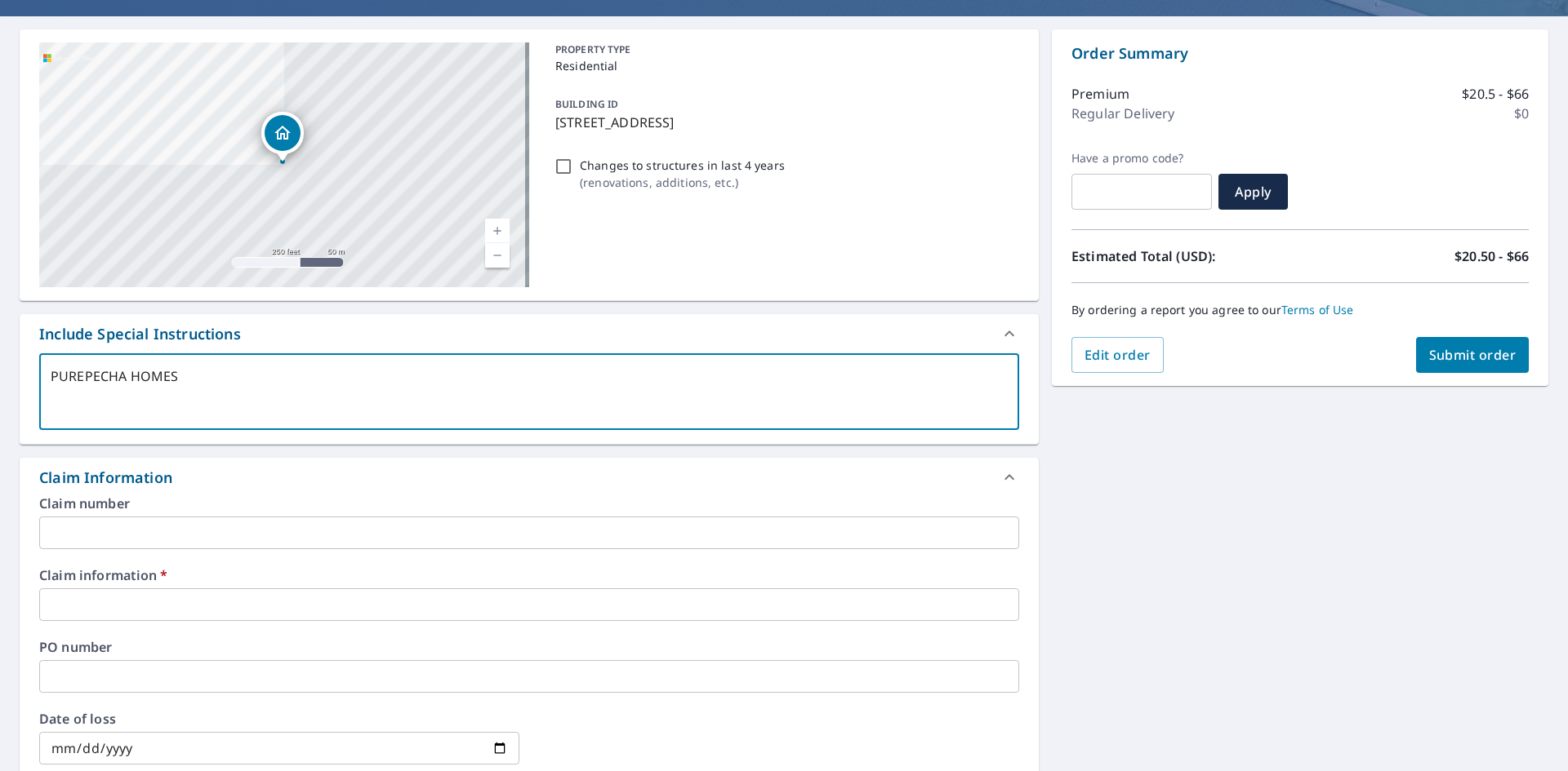
scroll to position [163, 0]
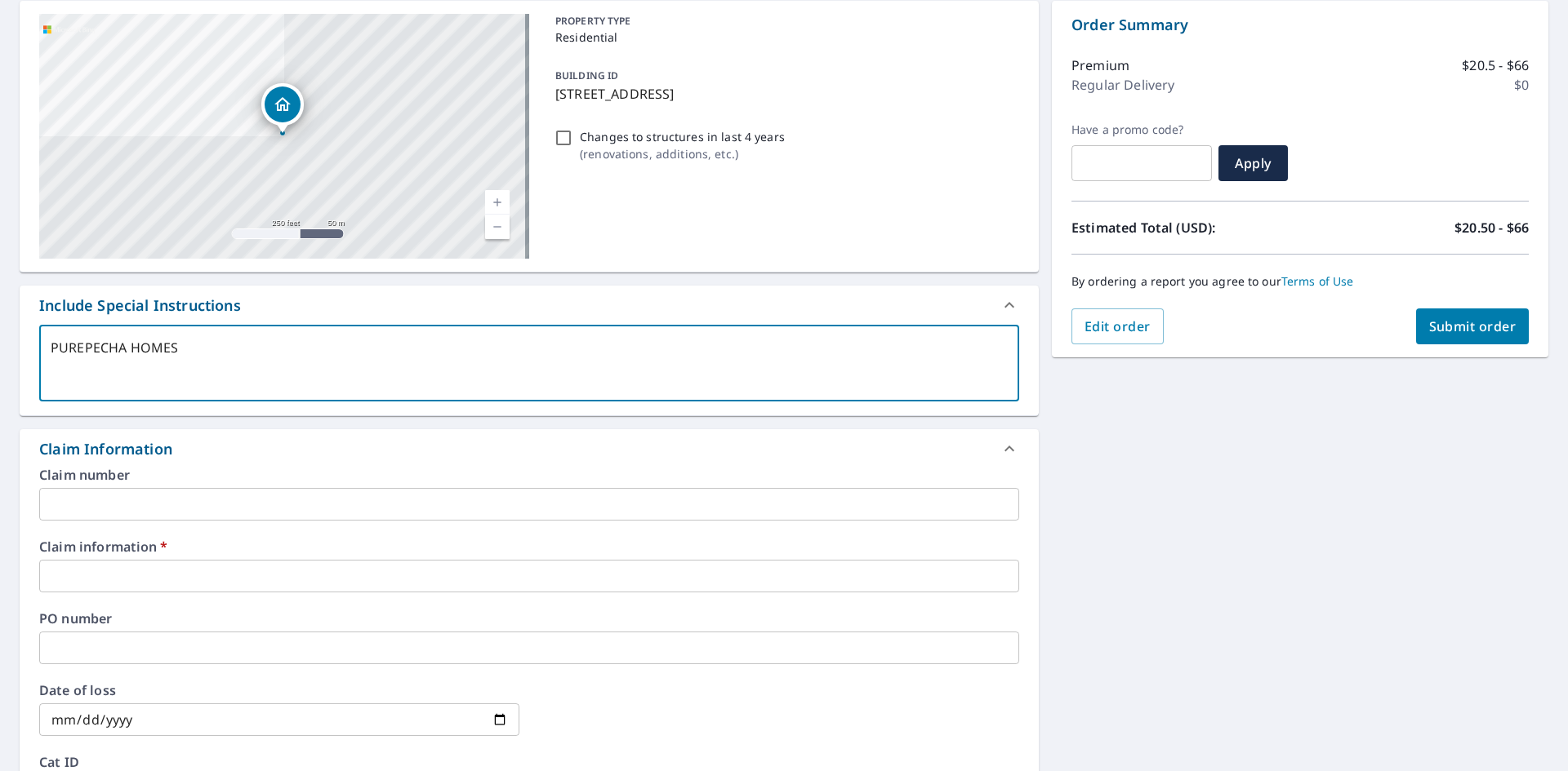
type textarea "PUREPECHA HOMES"
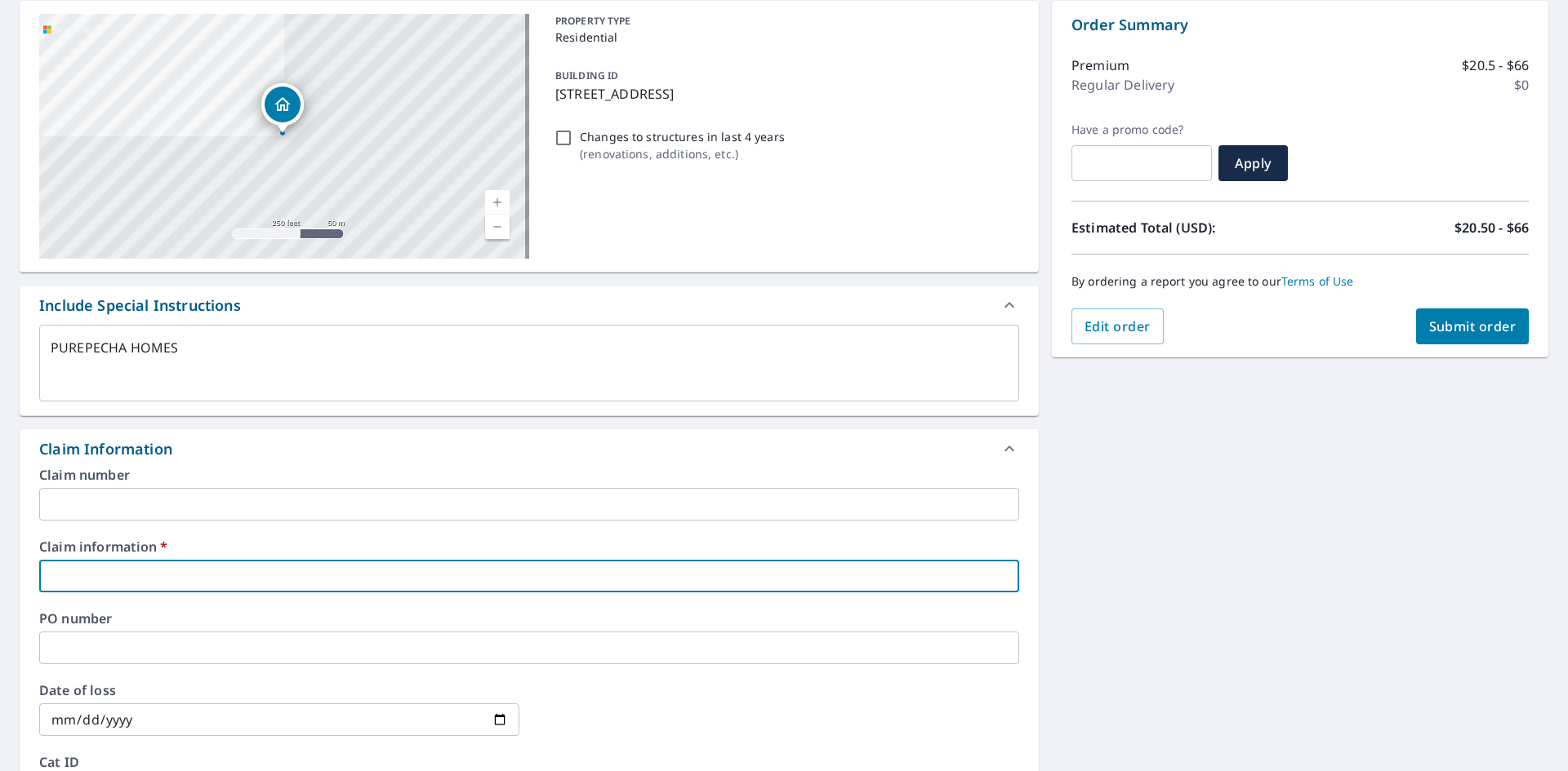
click at [160, 593] on input "text" at bounding box center [529, 576] width 980 height 33
type textarea "x"
type input "6"
checkbox input "true"
type textarea "x"
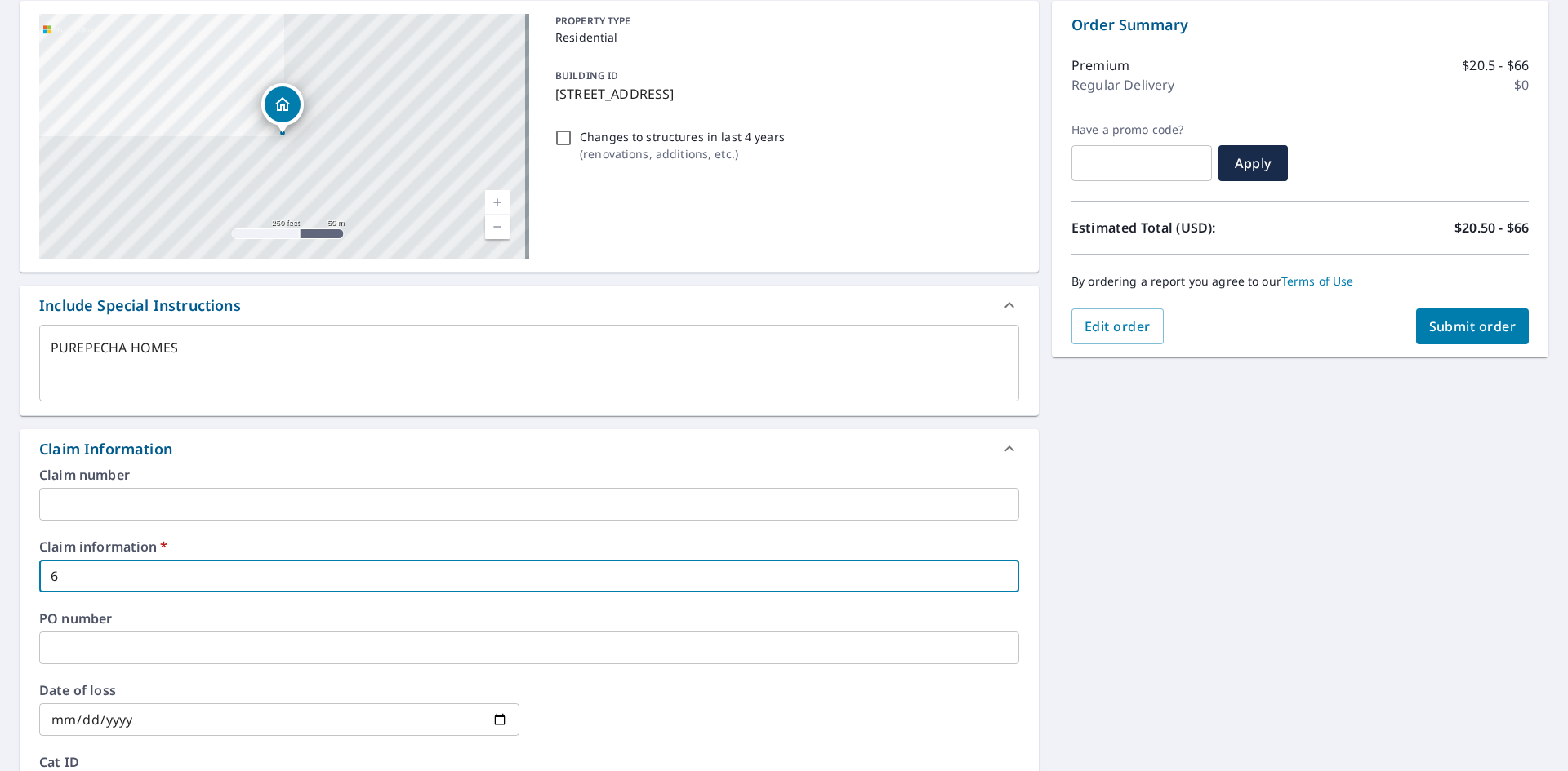
type input "64"
checkbox input "true"
type textarea "x"
type input "641"
checkbox input "true"
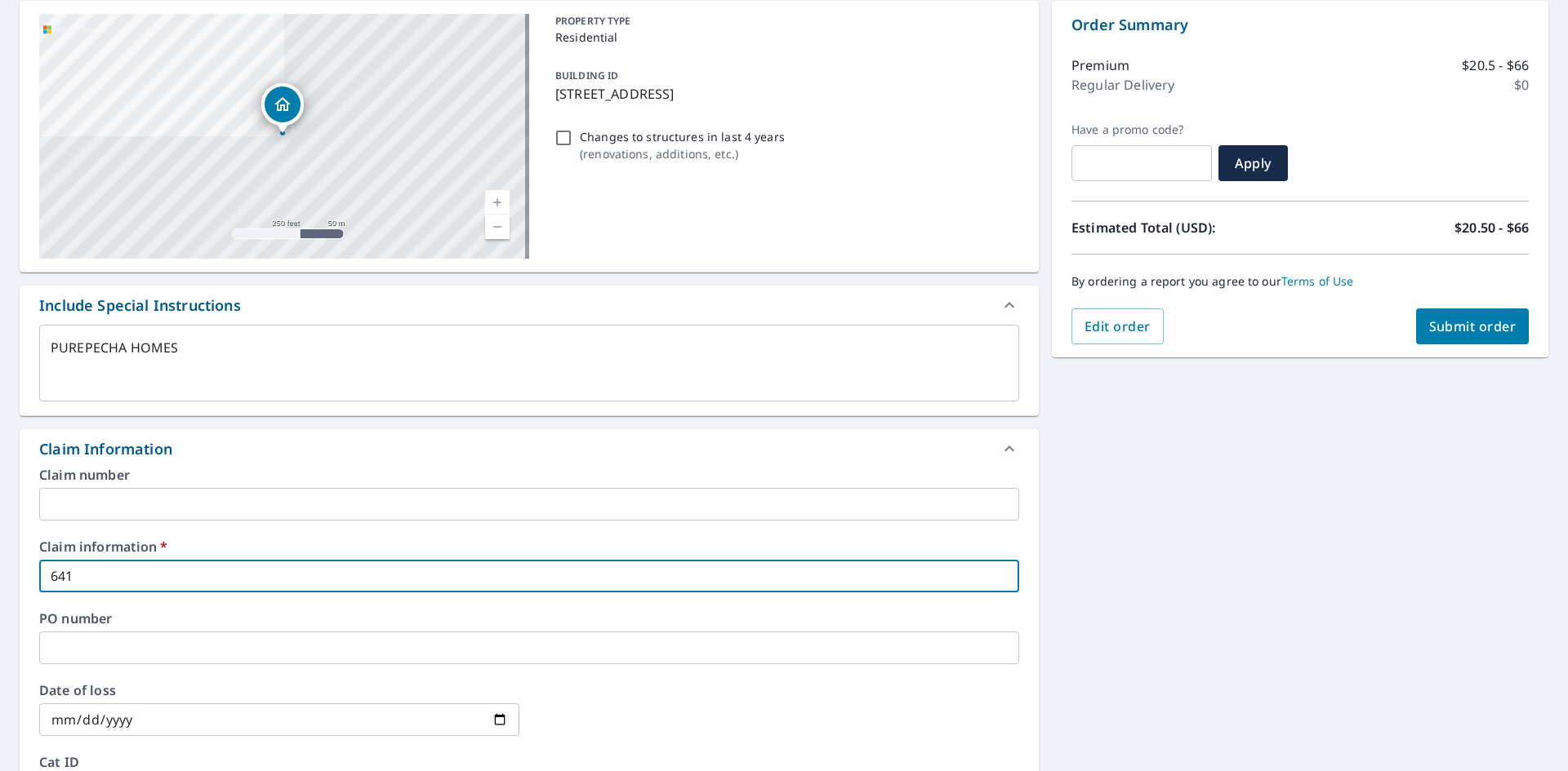
type textarea "x"
type input "6414"
checkbox input "true"
type textarea "x"
type input "64144"
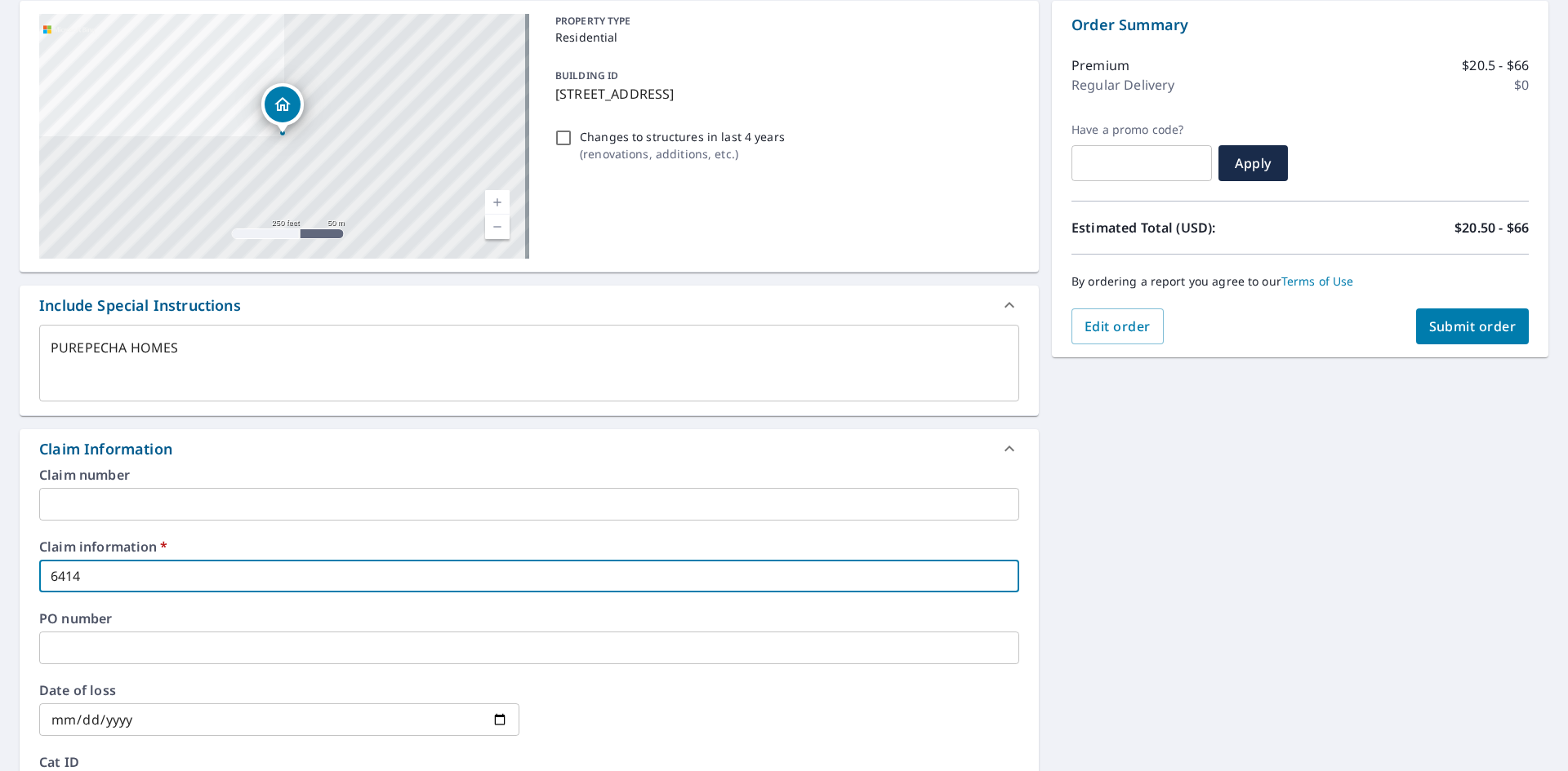
checkbox input "true"
type textarea "x"
type input "641449"
checkbox input "true"
type textarea "x"
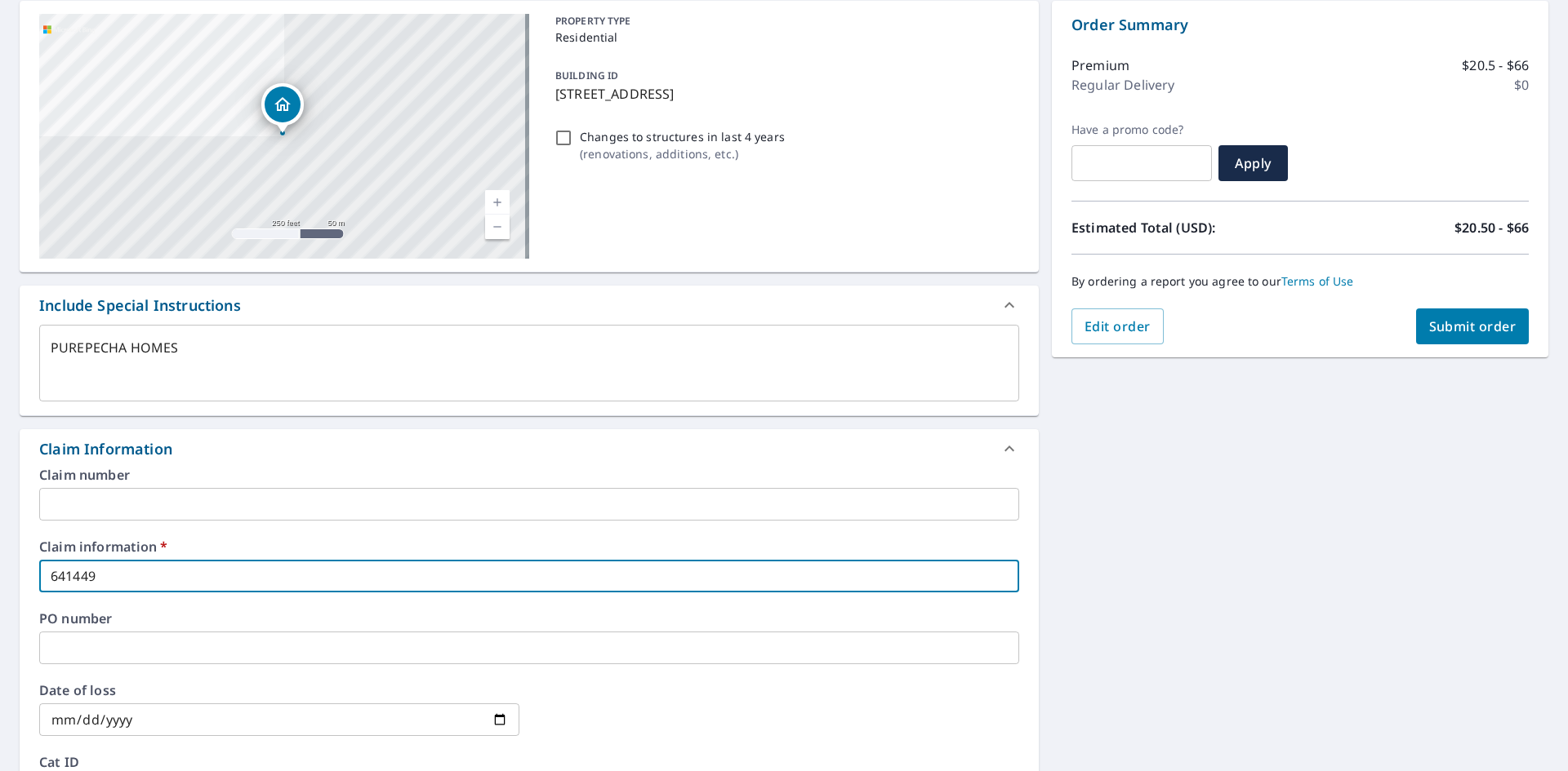
type input "6414499"
checkbox input "true"
type textarea "x"
type input "641449"
checkbox input "true"
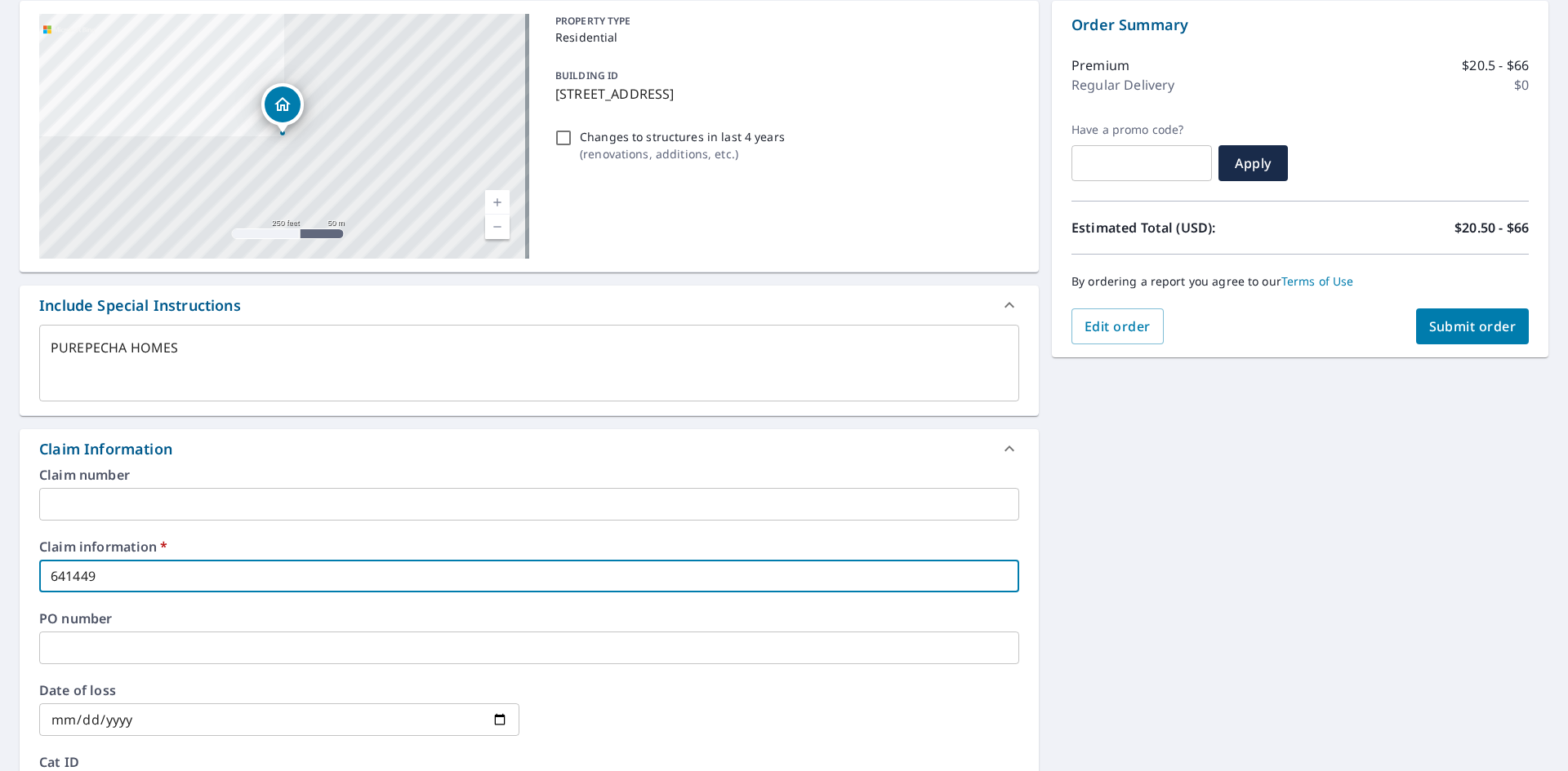
type input "641449 Purepecha home"
type textarea "x"
checkbox input "true"
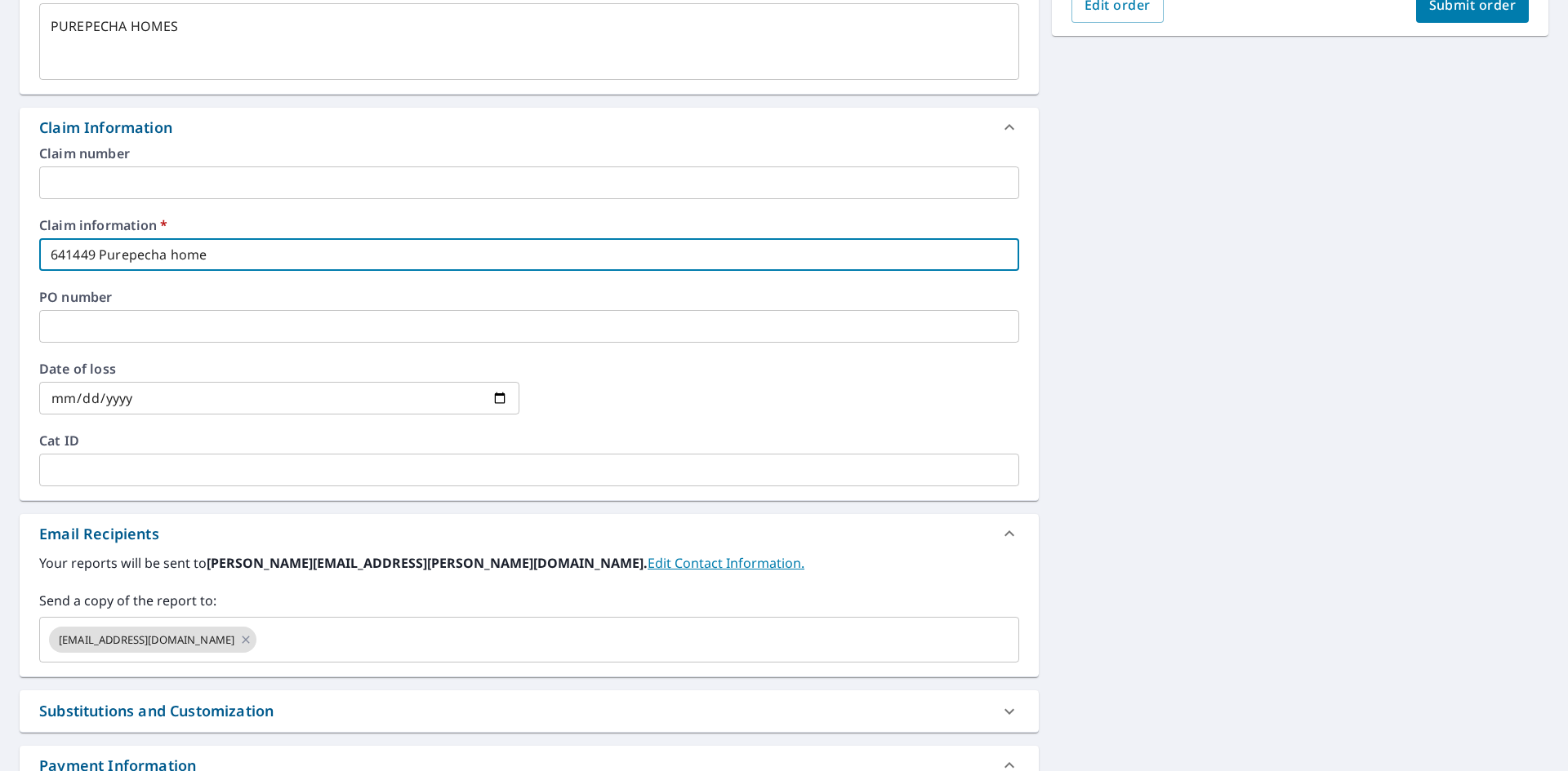
scroll to position [571, 0]
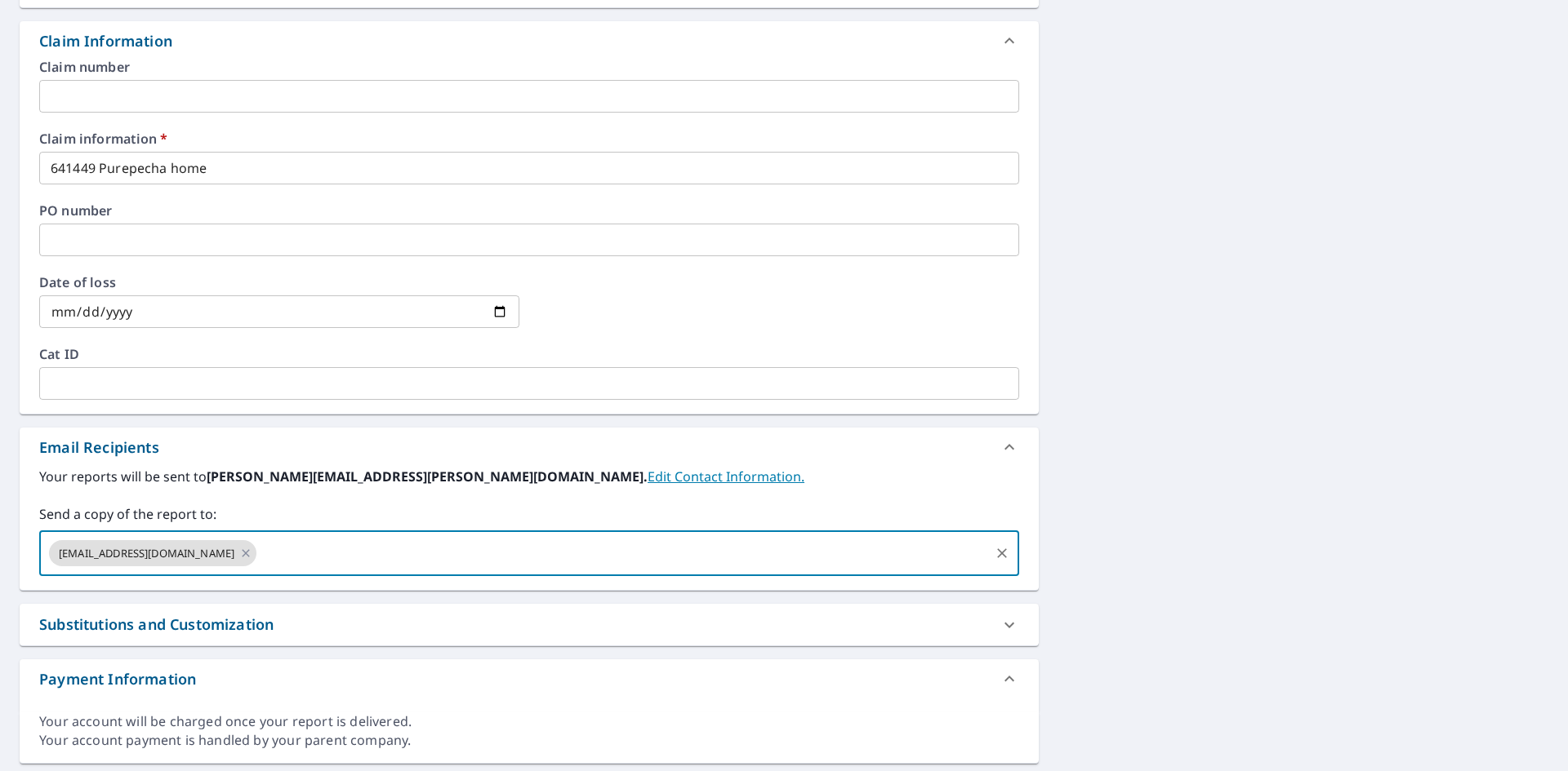
click at [259, 568] on input "text" at bounding box center [624, 554] width 729 height 31
type input "T"
type input "[EMAIL_ADDRESS][DOMAIN_NAME]"
type textarea "x"
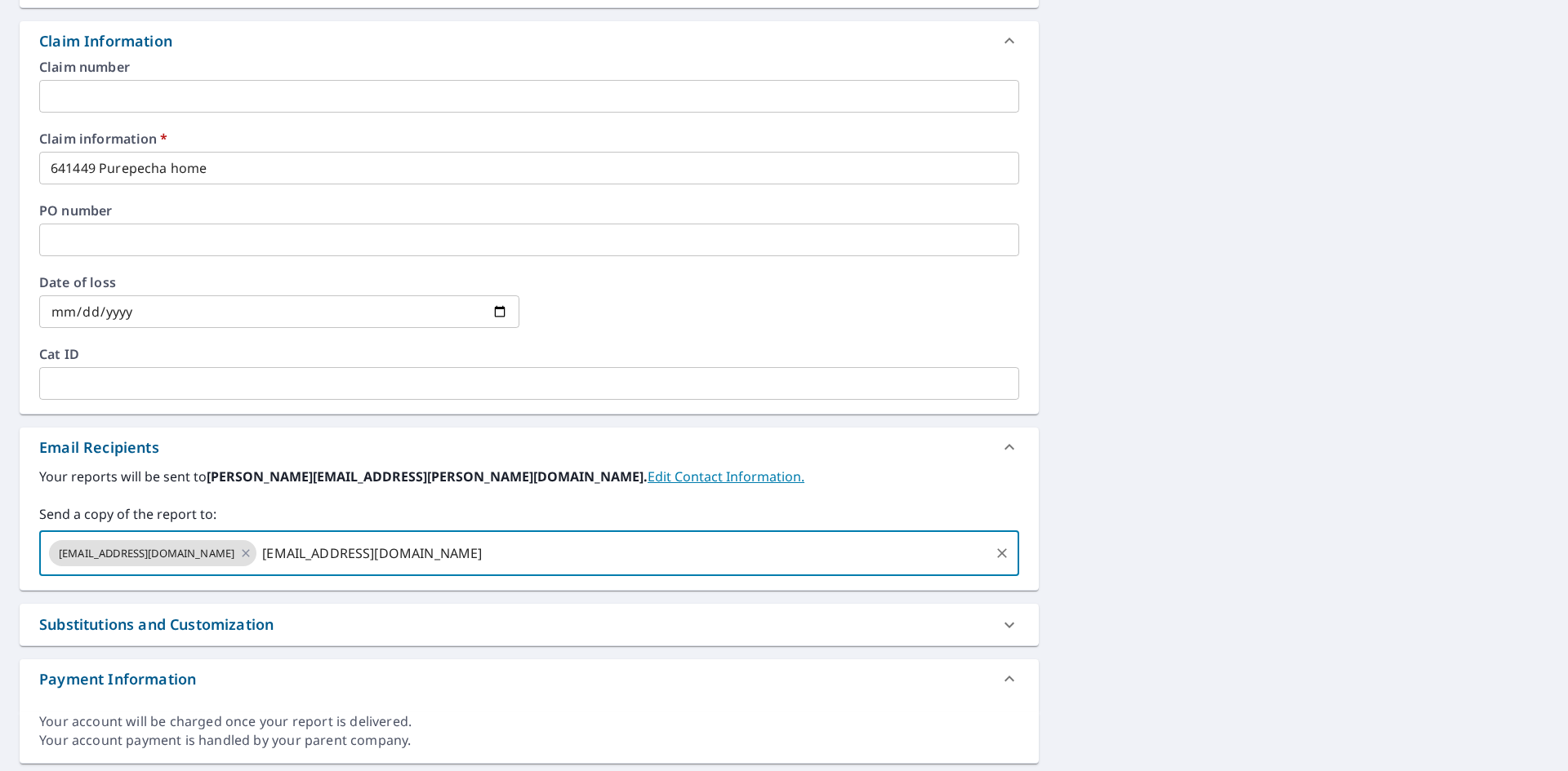
checkbox input "true"
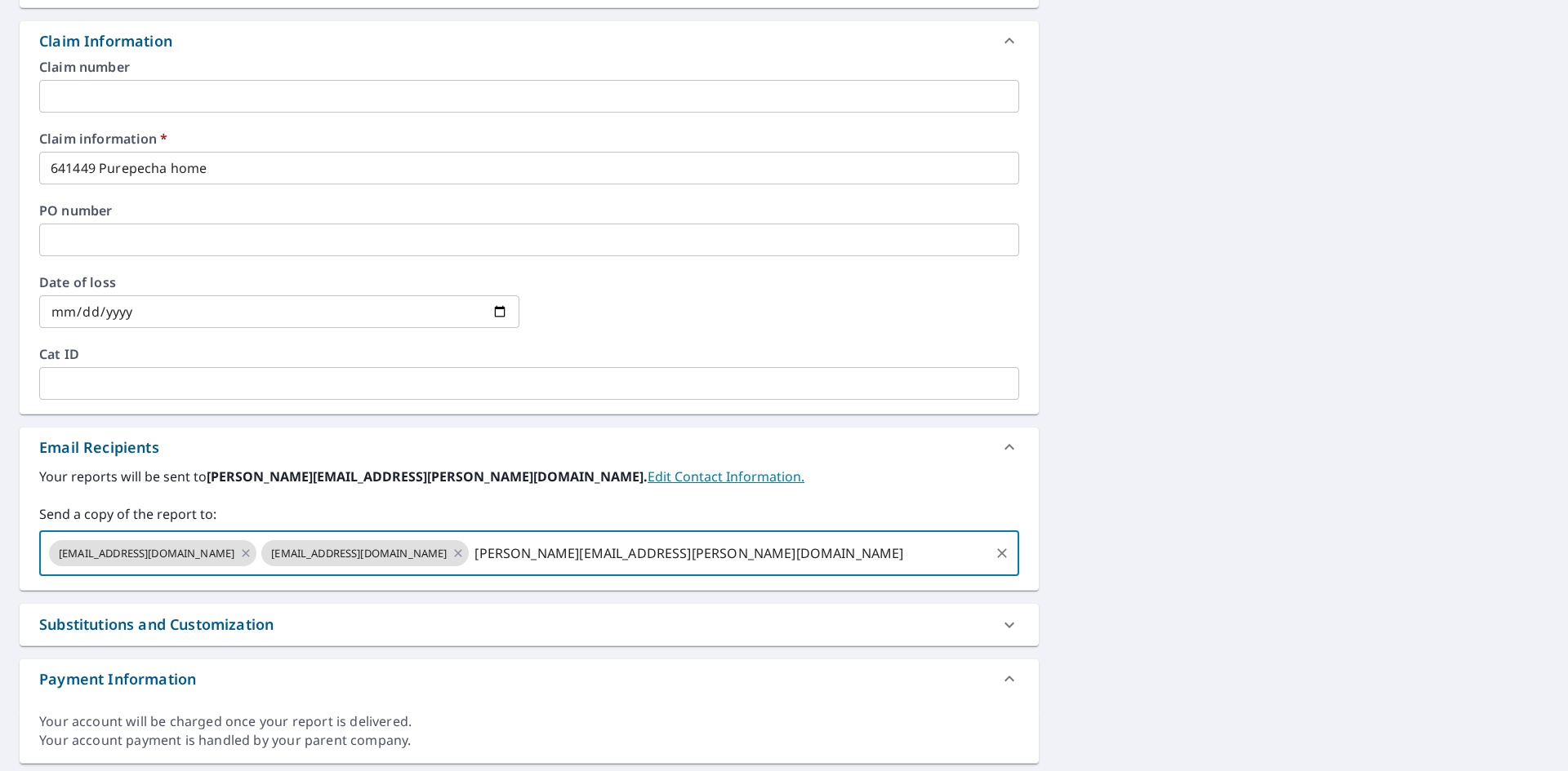
type input "[PERSON_NAME][EMAIL_ADDRESS][PERSON_NAME][DOMAIN_NAME]"
type textarea "x"
checkbox input "true"
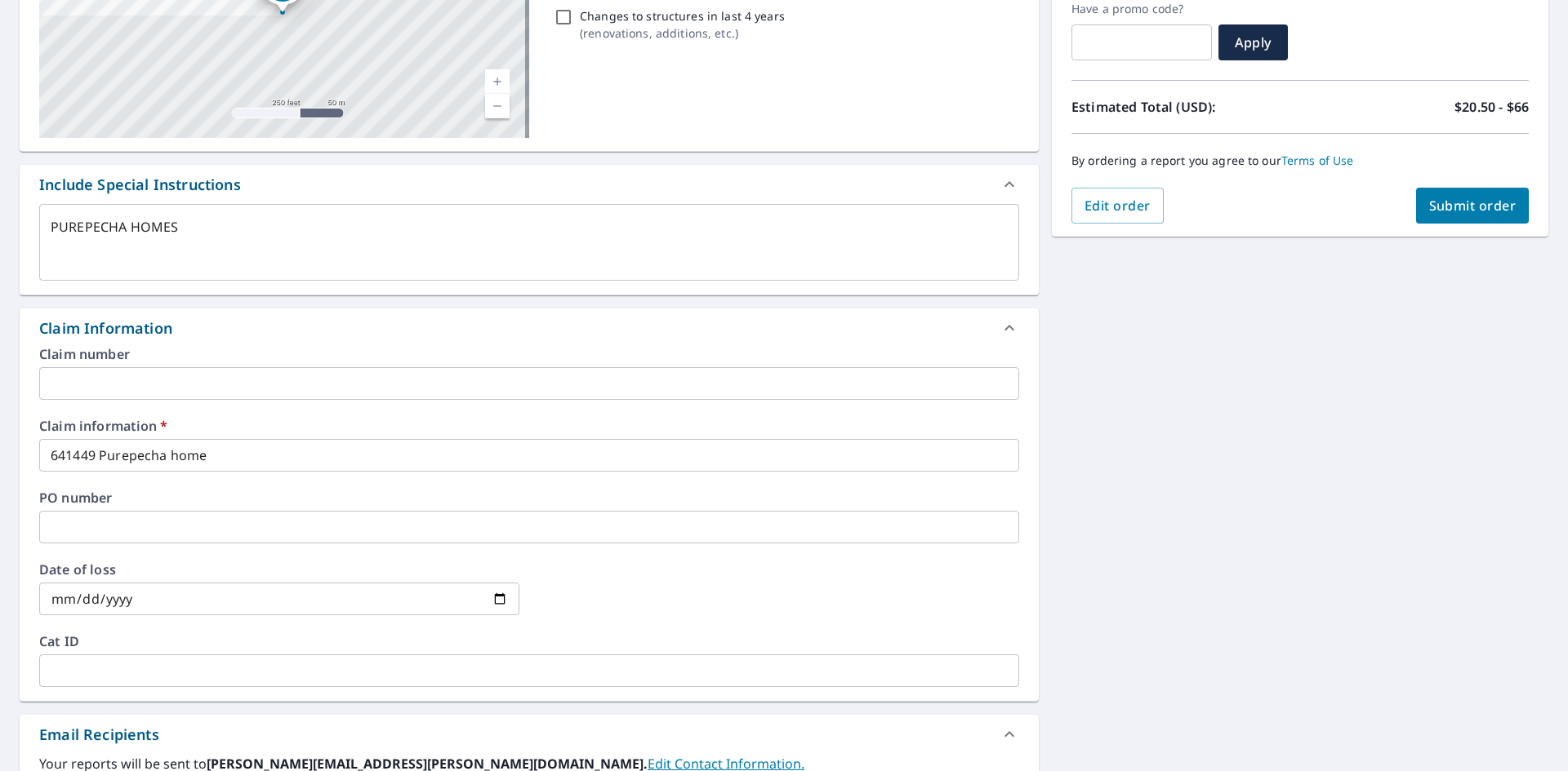
scroll to position [211, 0]
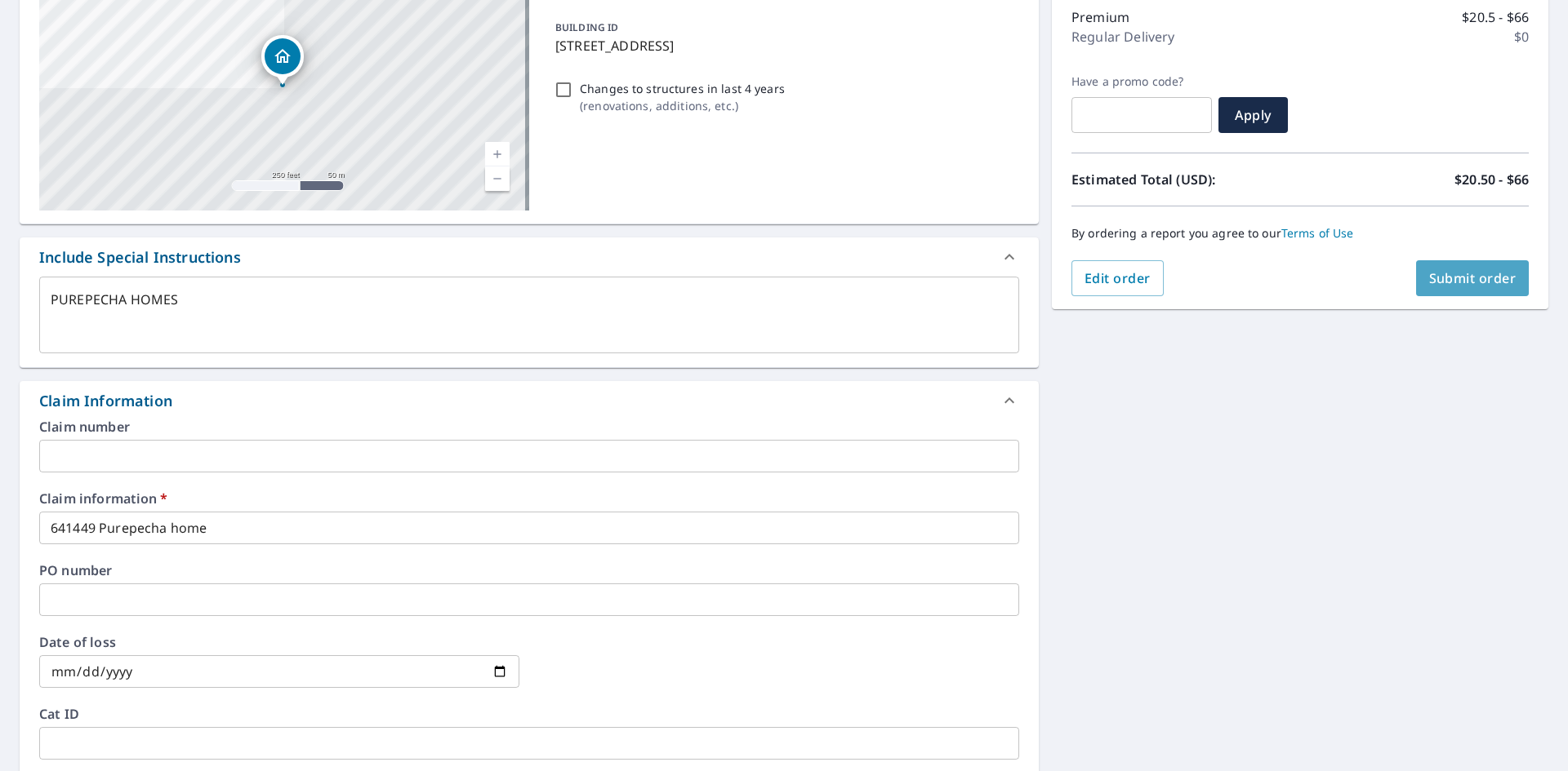
click at [1477, 269] on button "Submit order" at bounding box center [1472, 278] width 114 height 36
type textarea "x"
checkbox input "true"
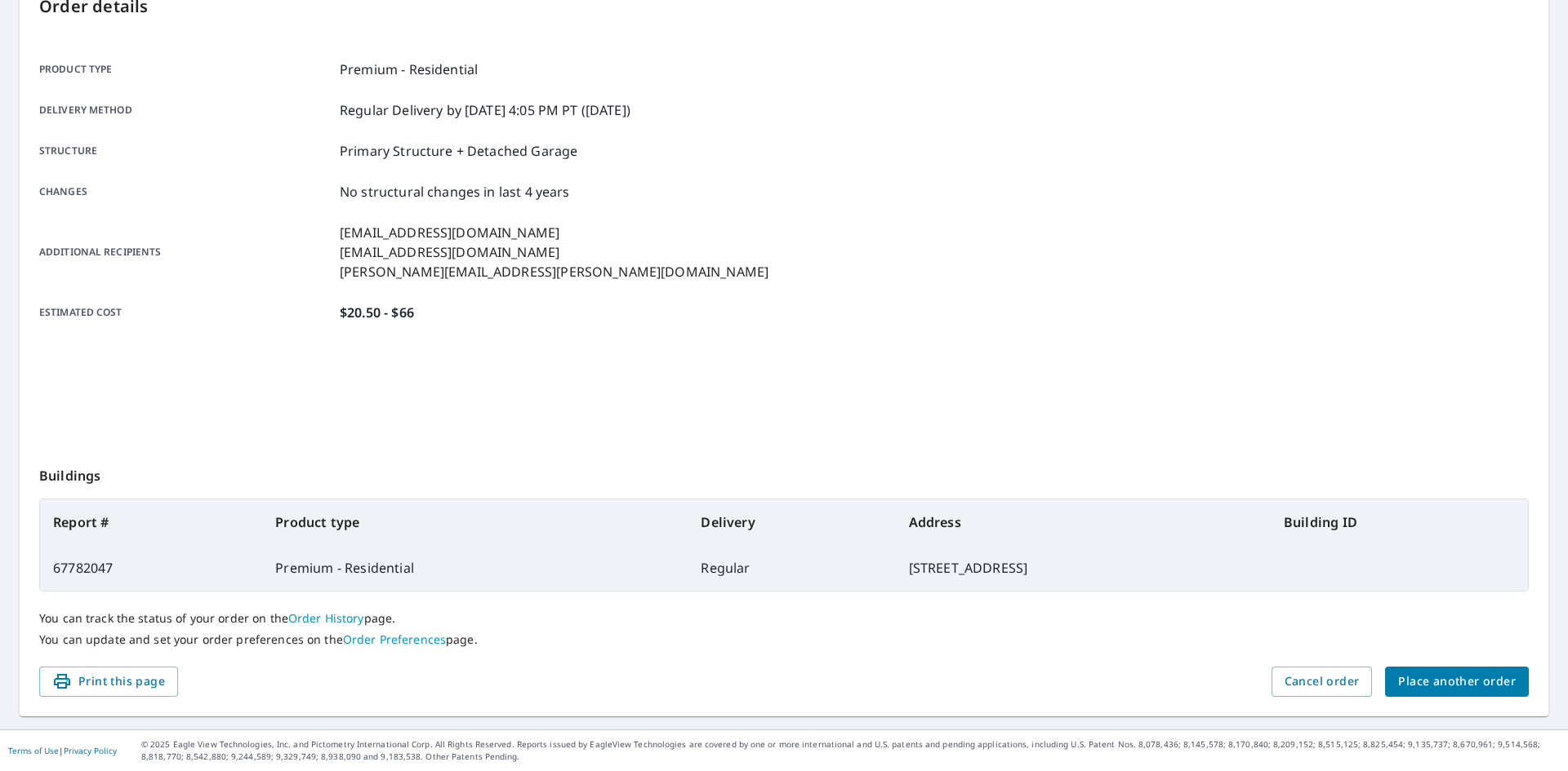
scroll to position [194, 0]
